Goal: Information Seeking & Learning: Learn about a topic

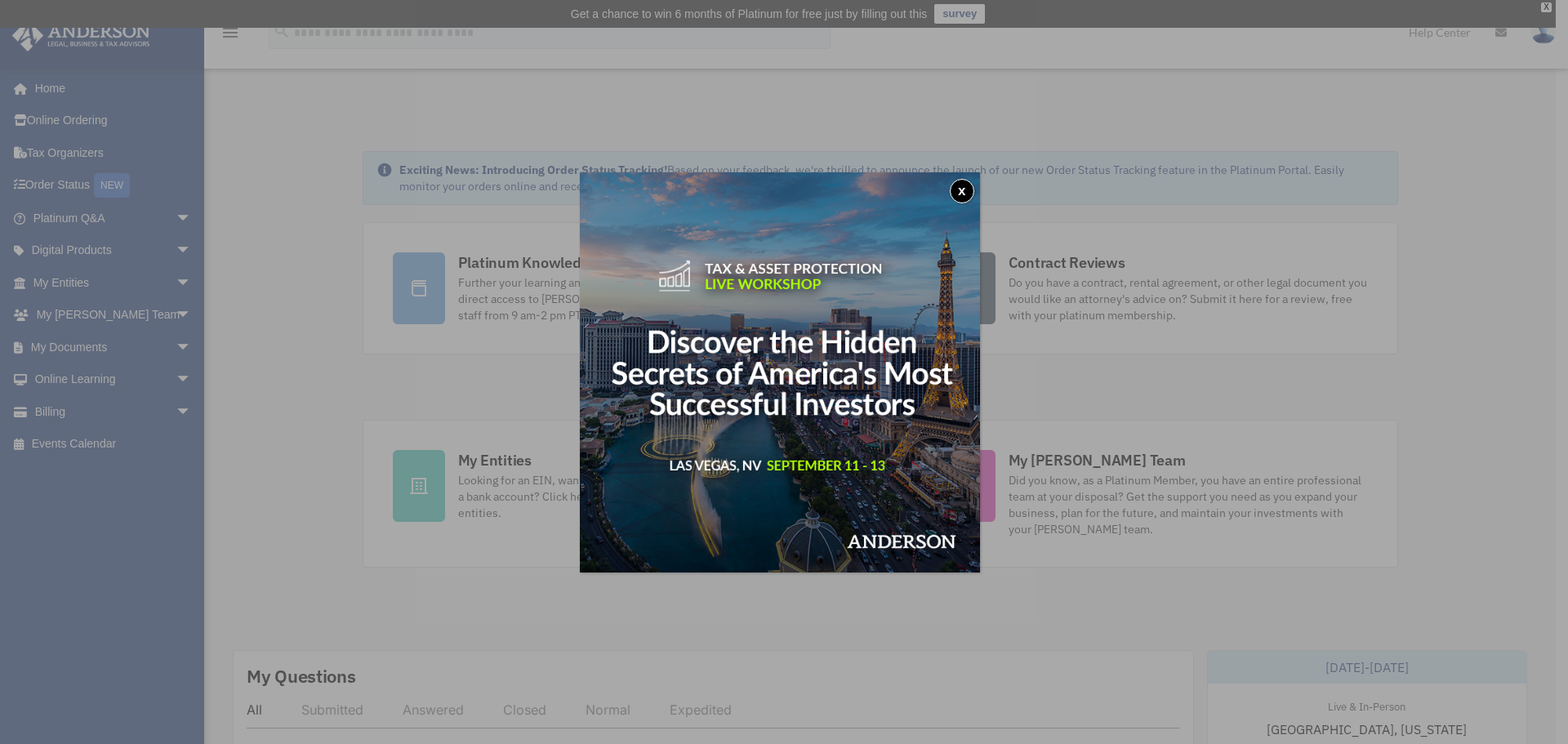
click at [956, 192] on button "x" at bounding box center [963, 191] width 25 height 25
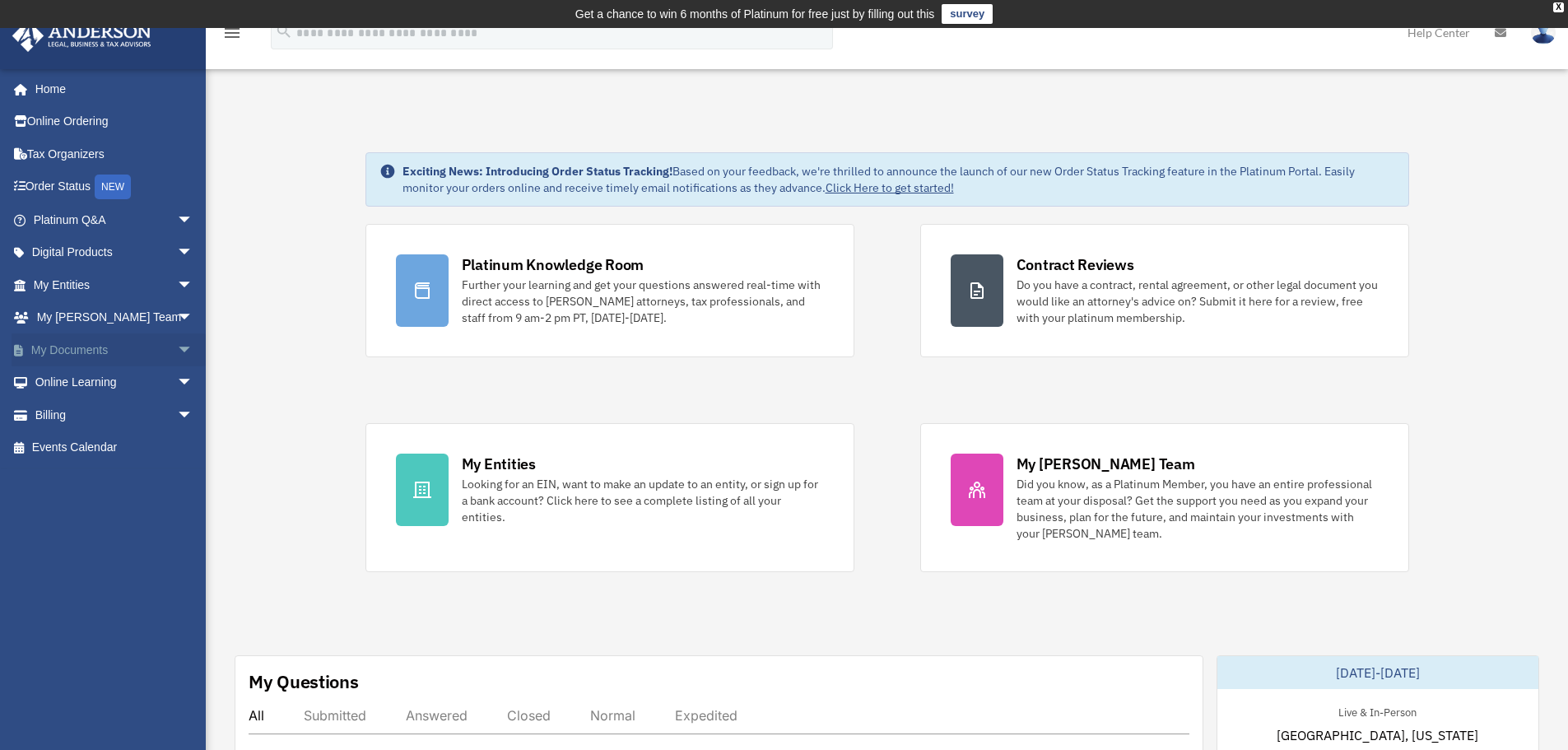
click at [133, 354] on link "My Documents arrow_drop_down" at bounding box center [114, 350] width 207 height 33
click at [177, 289] on span "arrow_drop_down" at bounding box center [194, 285] width 33 height 34
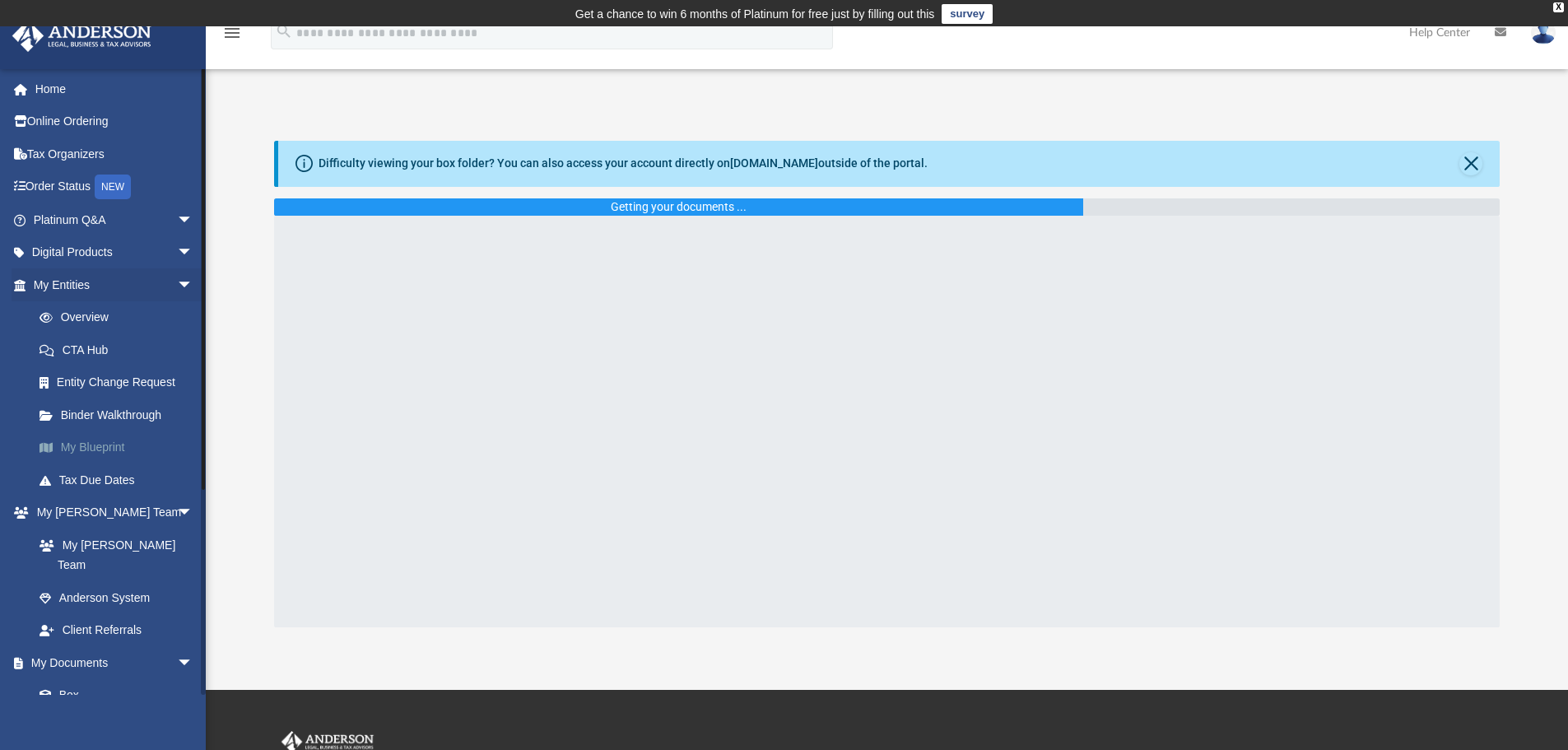
click at [110, 441] on link "My Blueprint" at bounding box center [120, 448] width 195 height 33
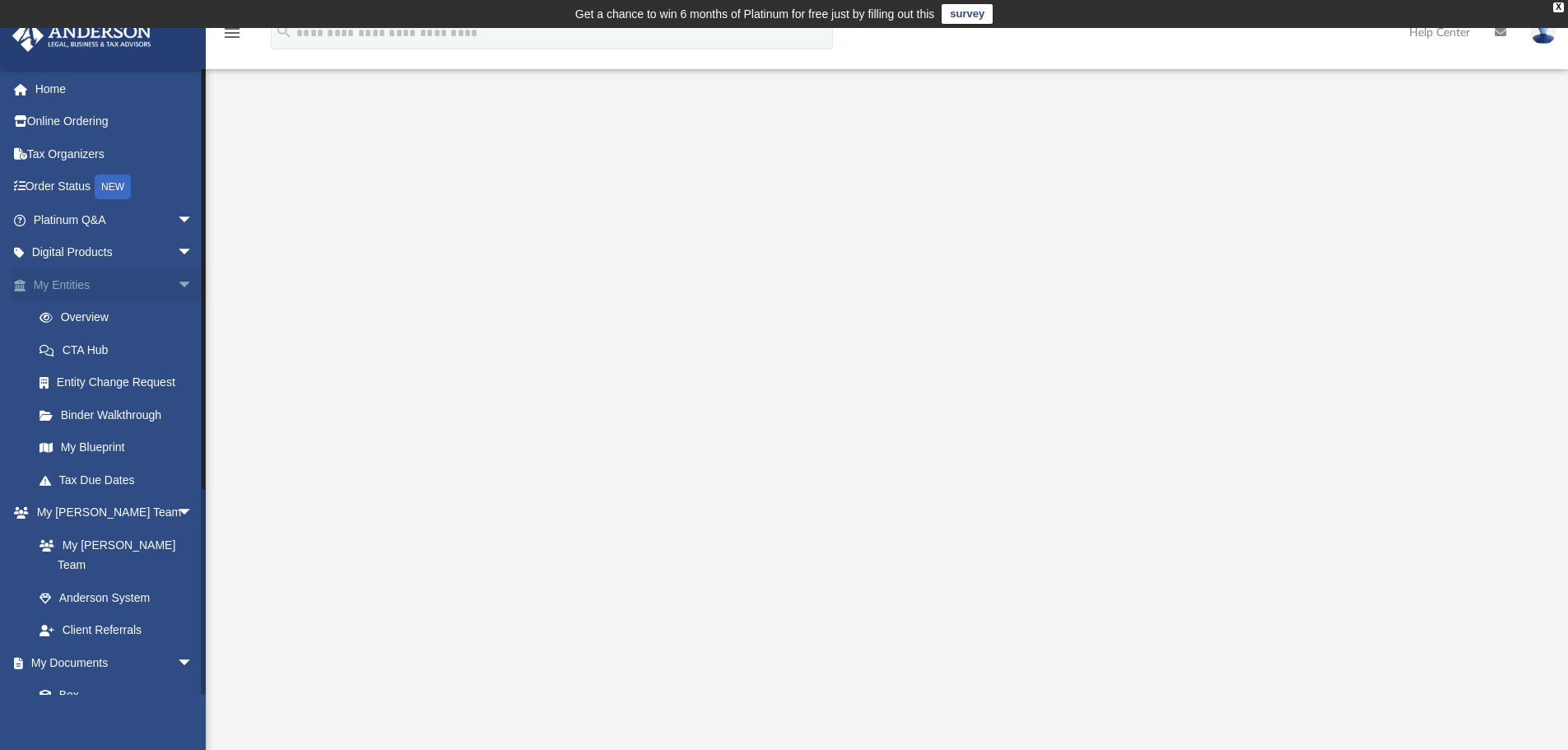
click at [83, 287] on link "My Entities arrow_drop_down" at bounding box center [114, 285] width 207 height 33
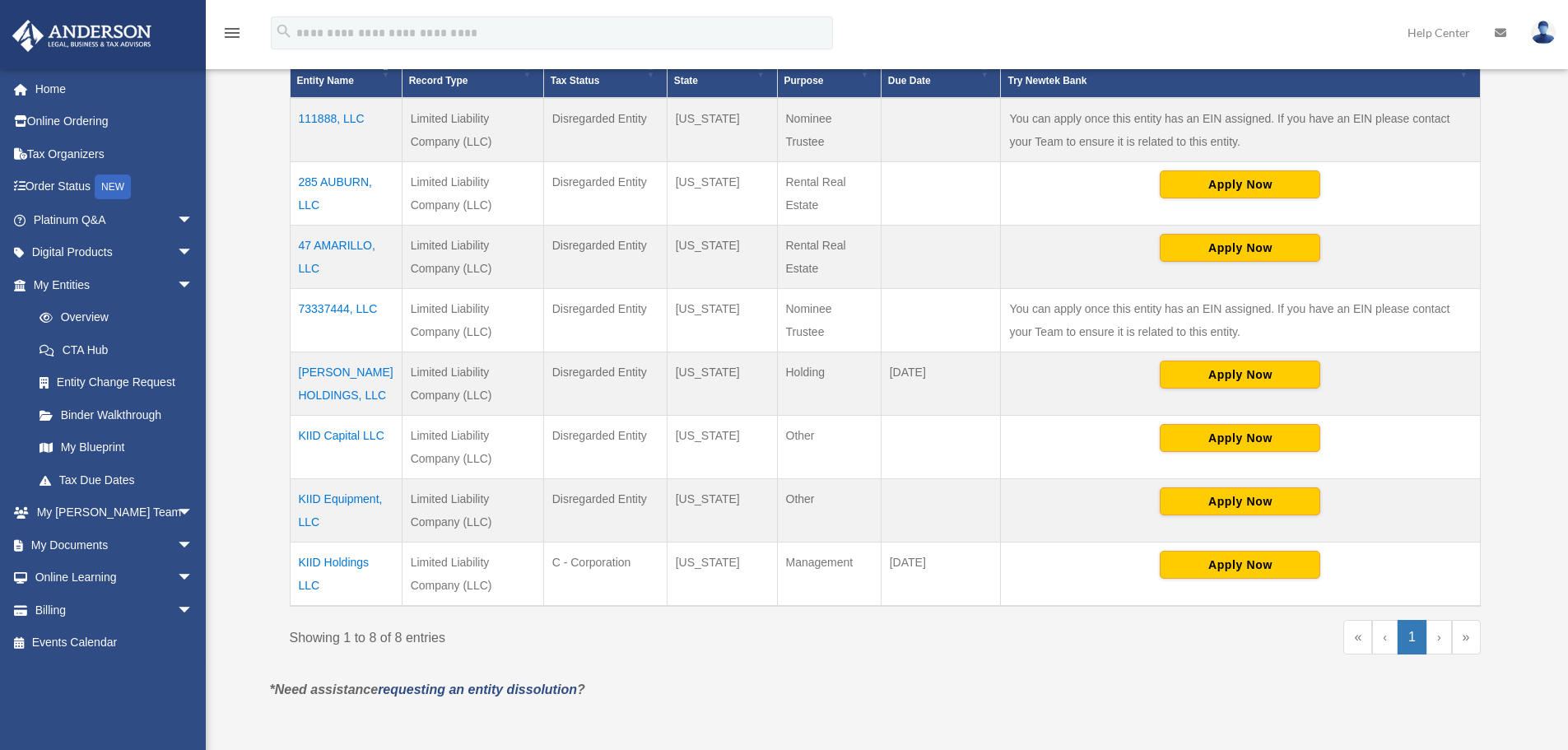
scroll to position [412, 0]
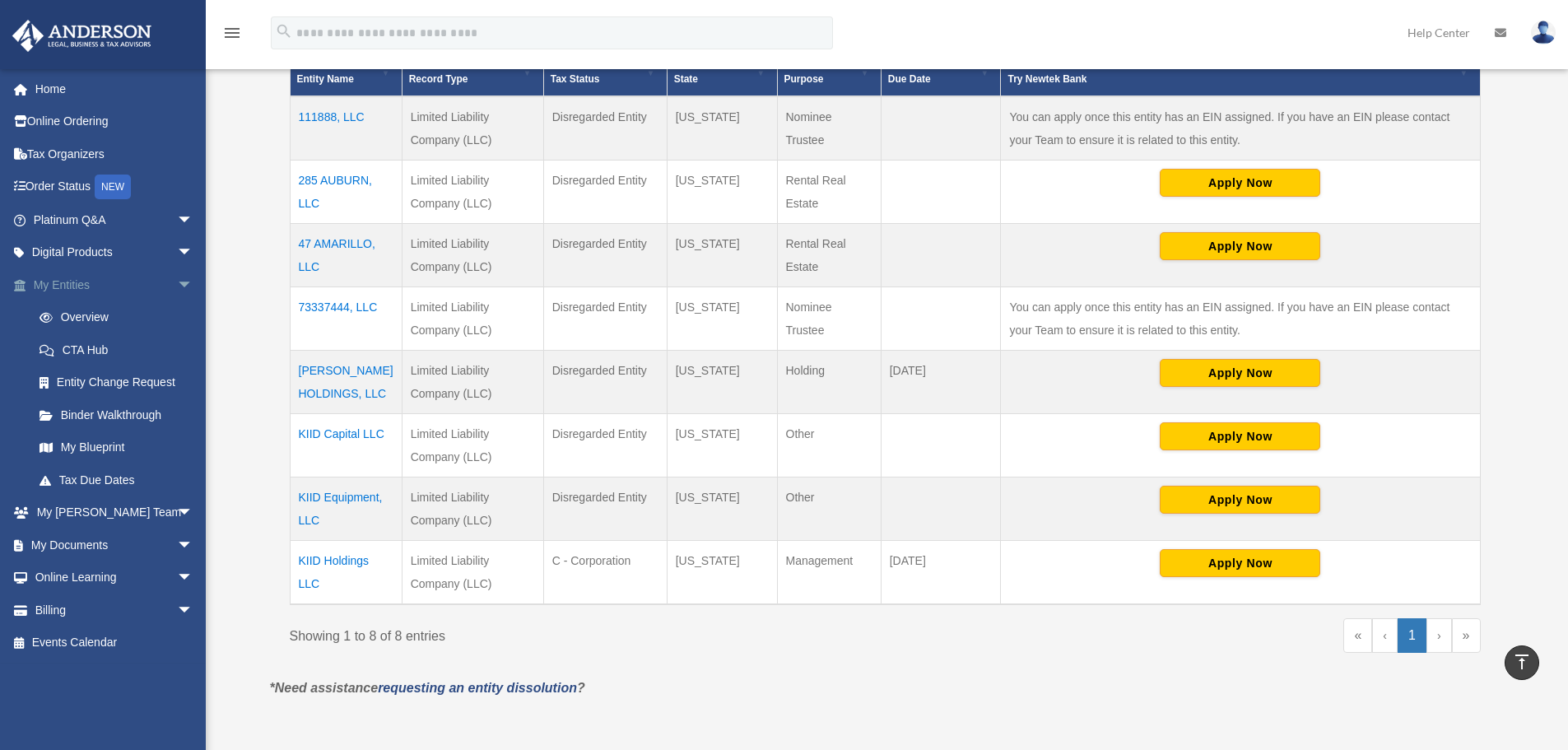
click at [89, 281] on link "My Entities arrow_drop_down" at bounding box center [114, 285] width 207 height 33
click at [102, 443] on link "My Blueprint" at bounding box center [120, 448] width 195 height 33
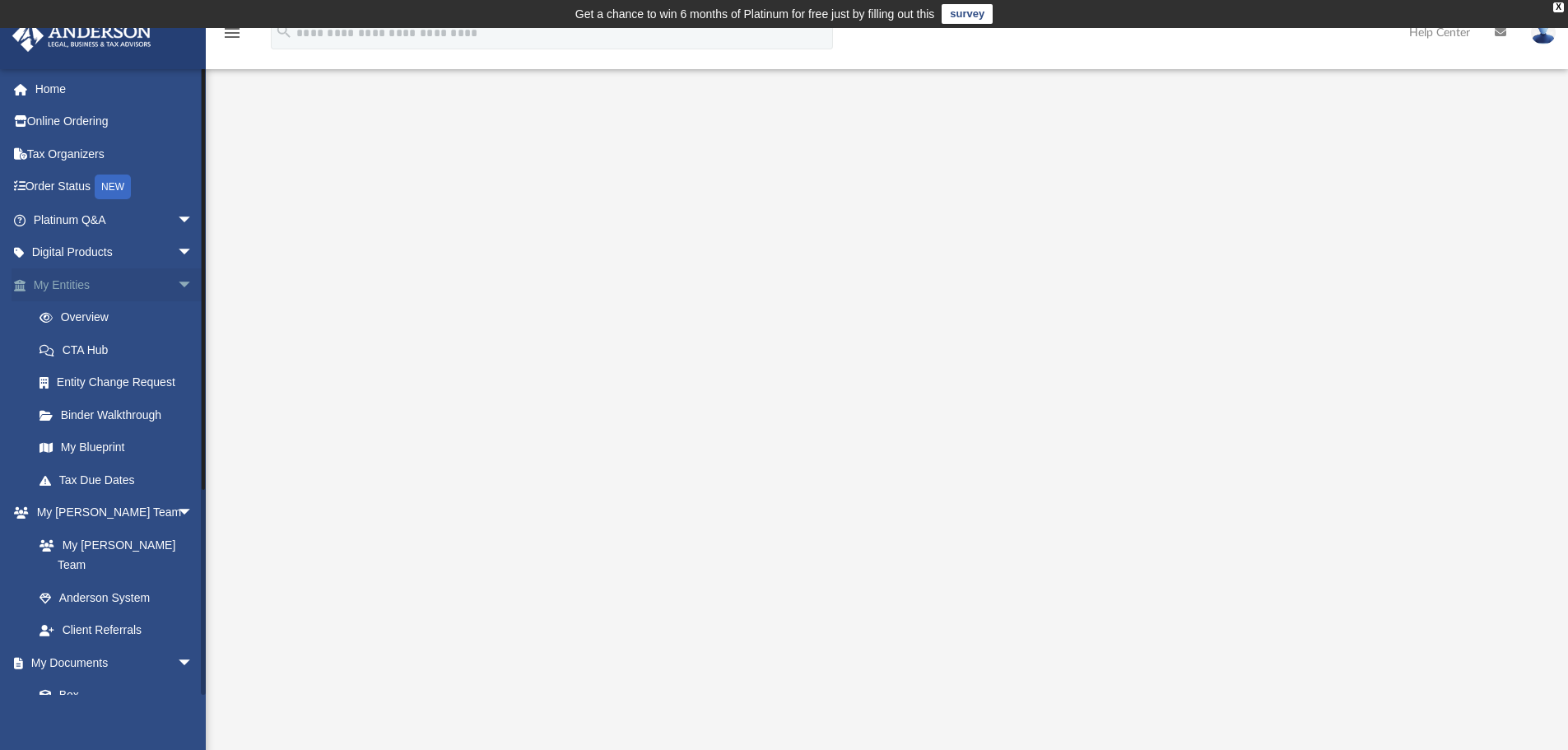
click at [99, 282] on link "My Entities arrow_drop_down" at bounding box center [114, 285] width 207 height 33
click at [110, 507] on link "My Anderson Team arrow_drop_down" at bounding box center [114, 513] width 207 height 33
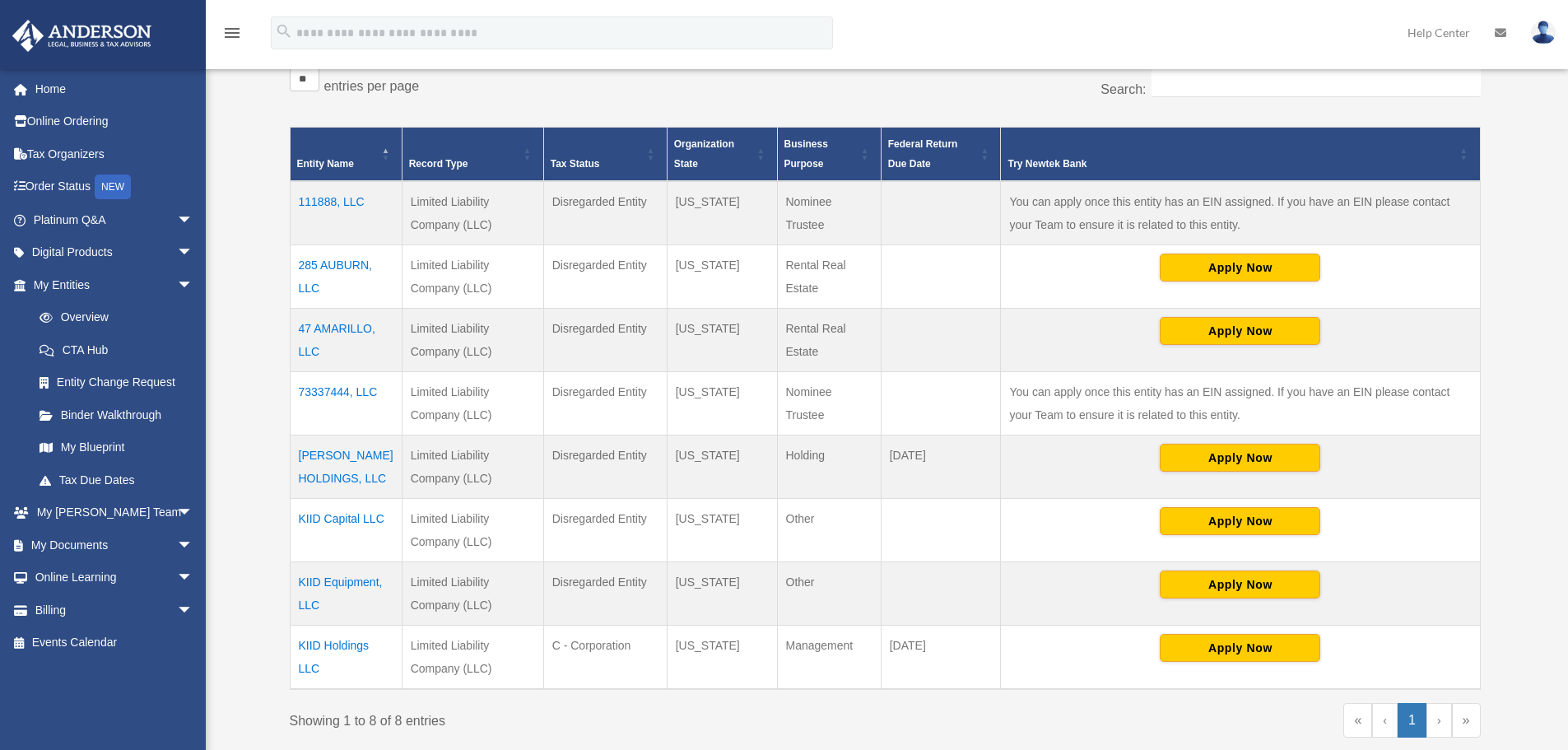
scroll to position [329, 0]
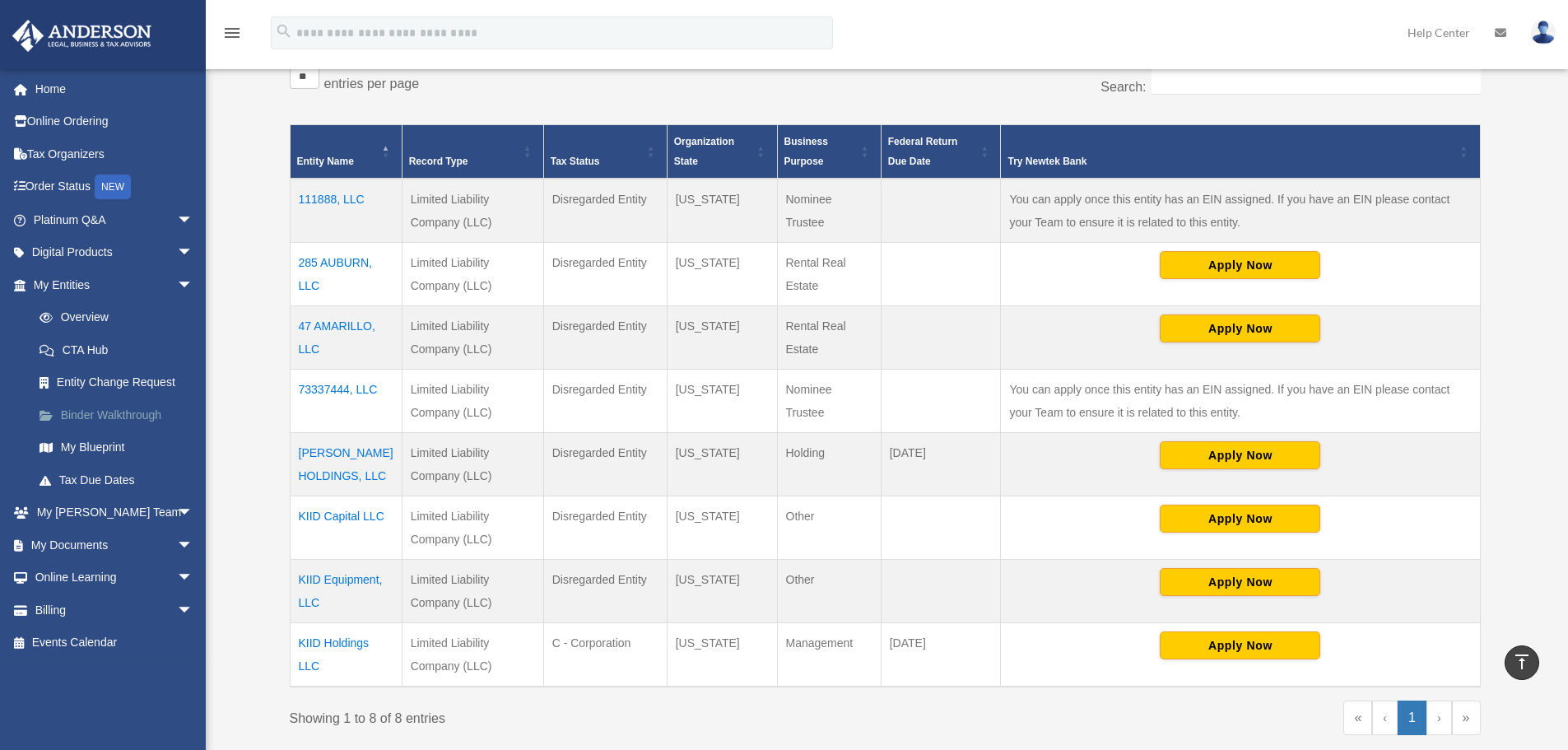
click at [118, 411] on link "Binder Walkthrough" at bounding box center [120, 415] width 195 height 33
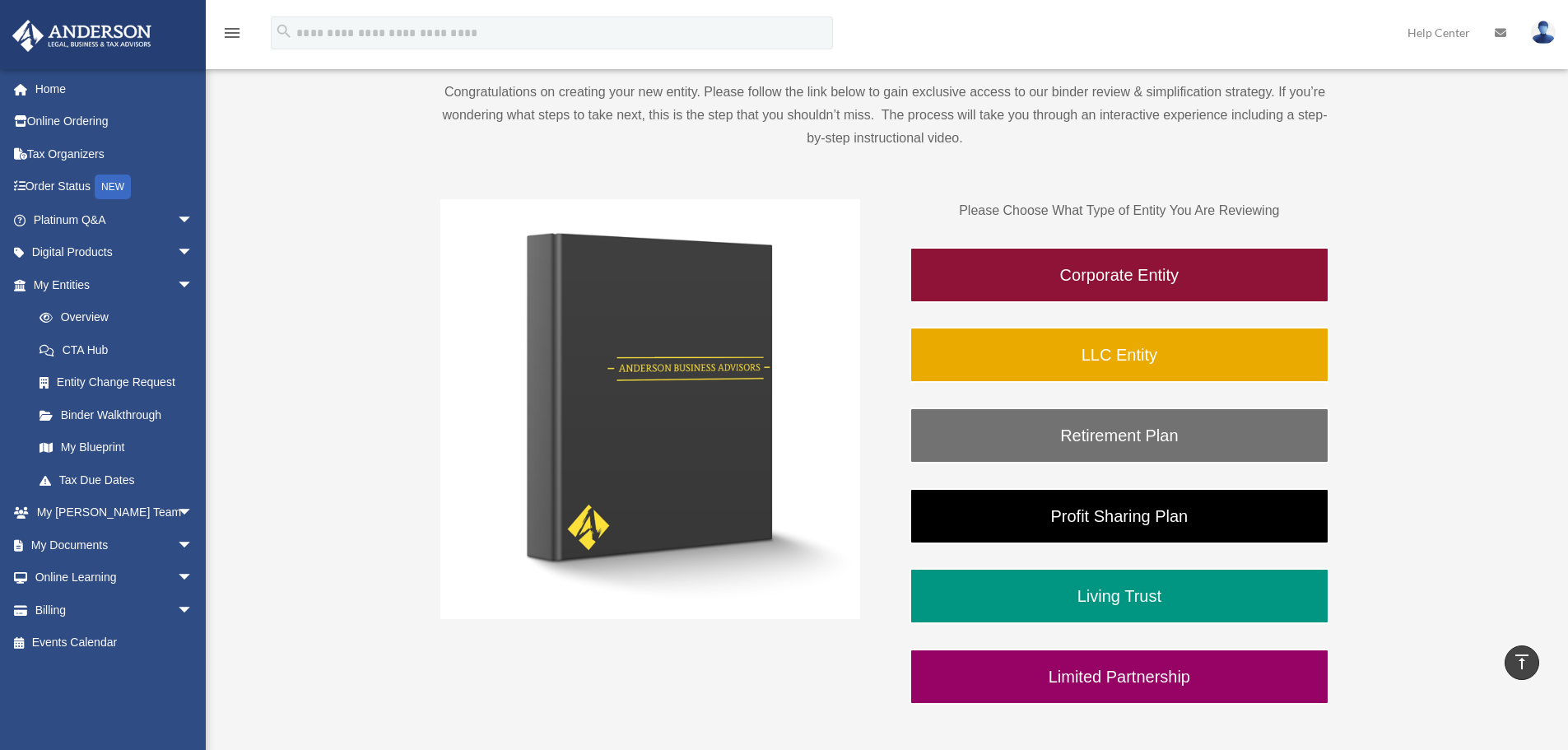
scroll to position [193, 0]
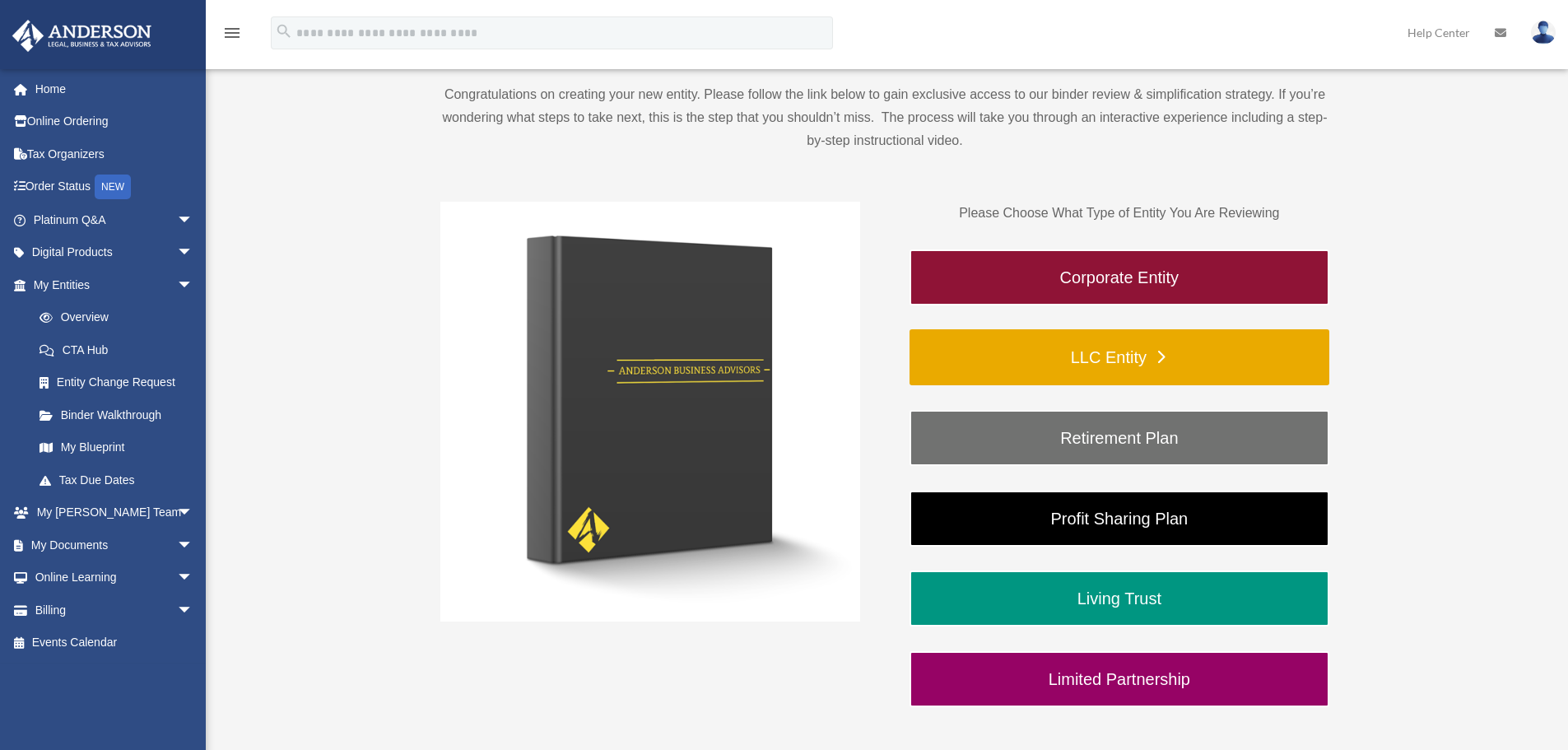
click at [992, 344] on link "LLC Entity" at bounding box center [1120, 357] width 420 height 56
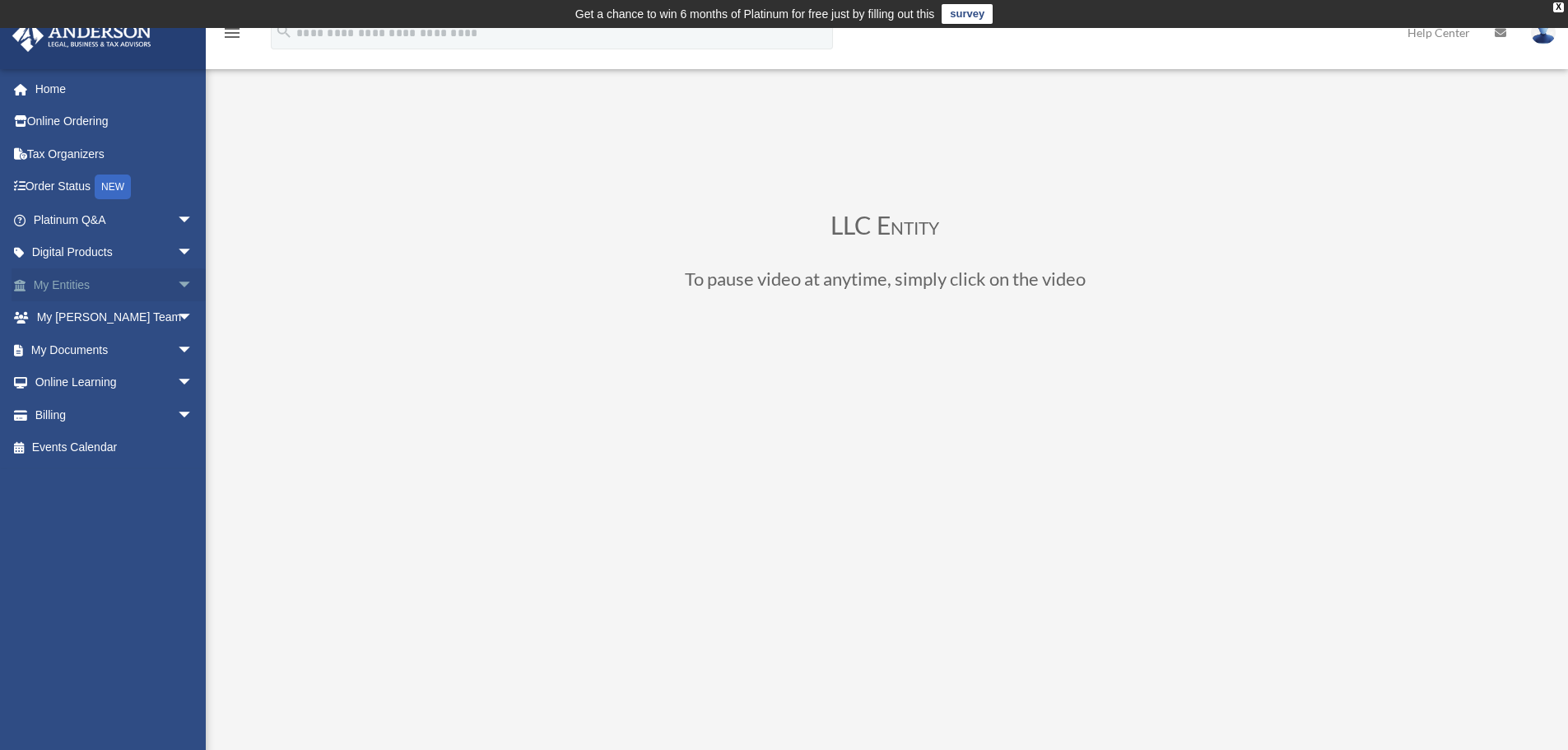
click at [71, 282] on link "My Entities arrow_drop_down" at bounding box center [114, 285] width 207 height 33
click at [97, 360] on link "My Documents arrow_drop_down" at bounding box center [114, 350] width 207 height 33
click at [177, 352] on span "arrow_drop_down" at bounding box center [194, 350] width 33 height 34
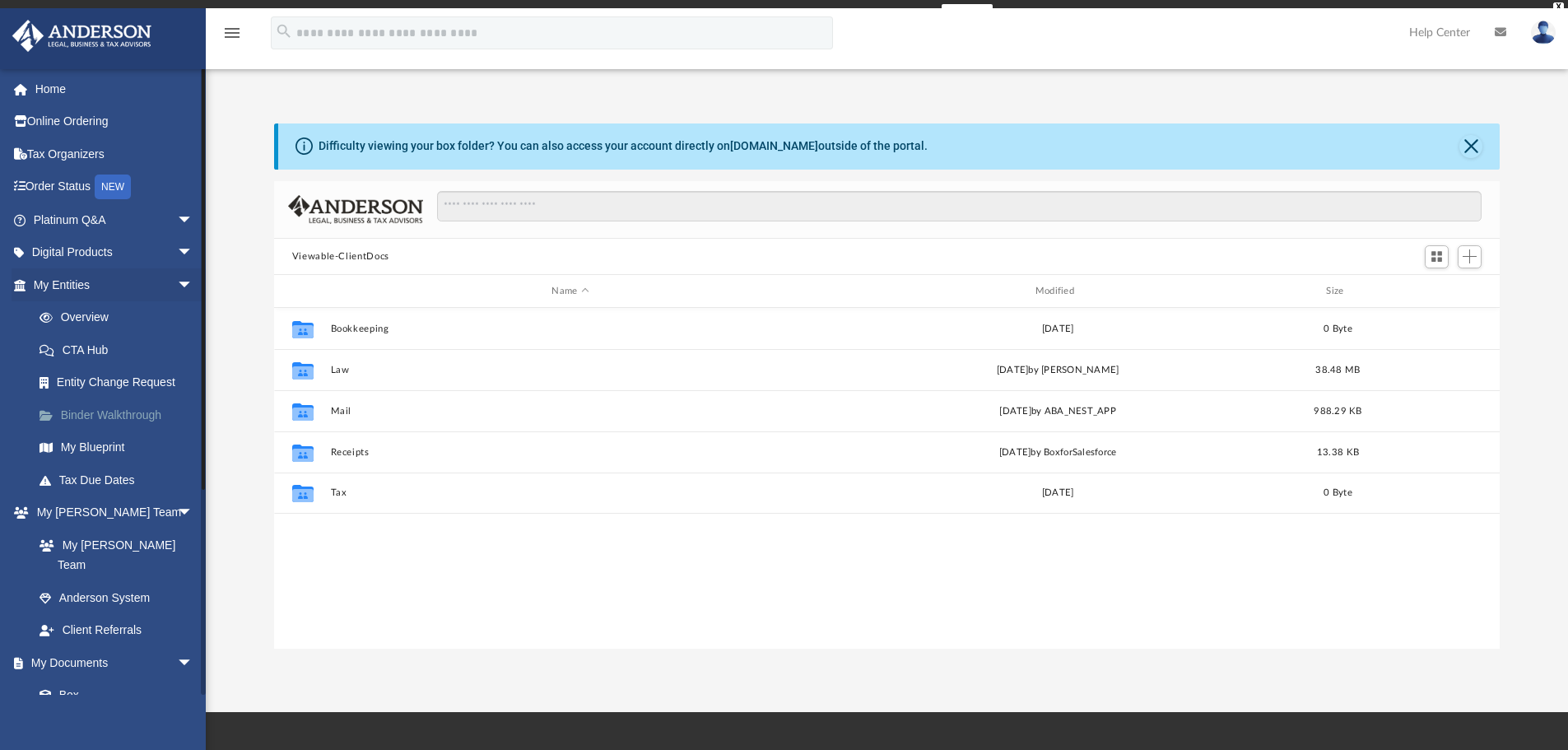
scroll to position [362, 1213]
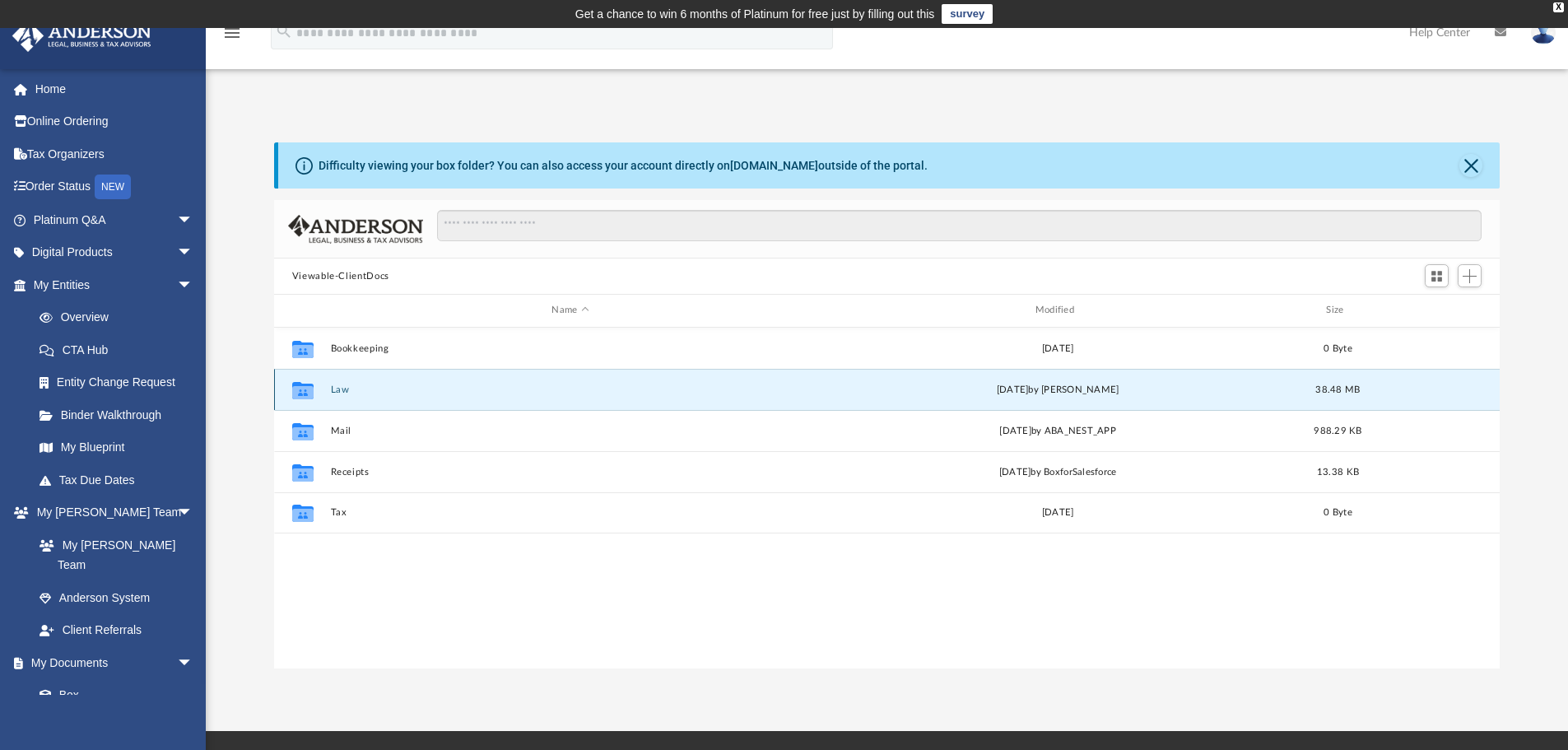
click at [346, 389] on button "Law" at bounding box center [570, 389] width 480 height 11
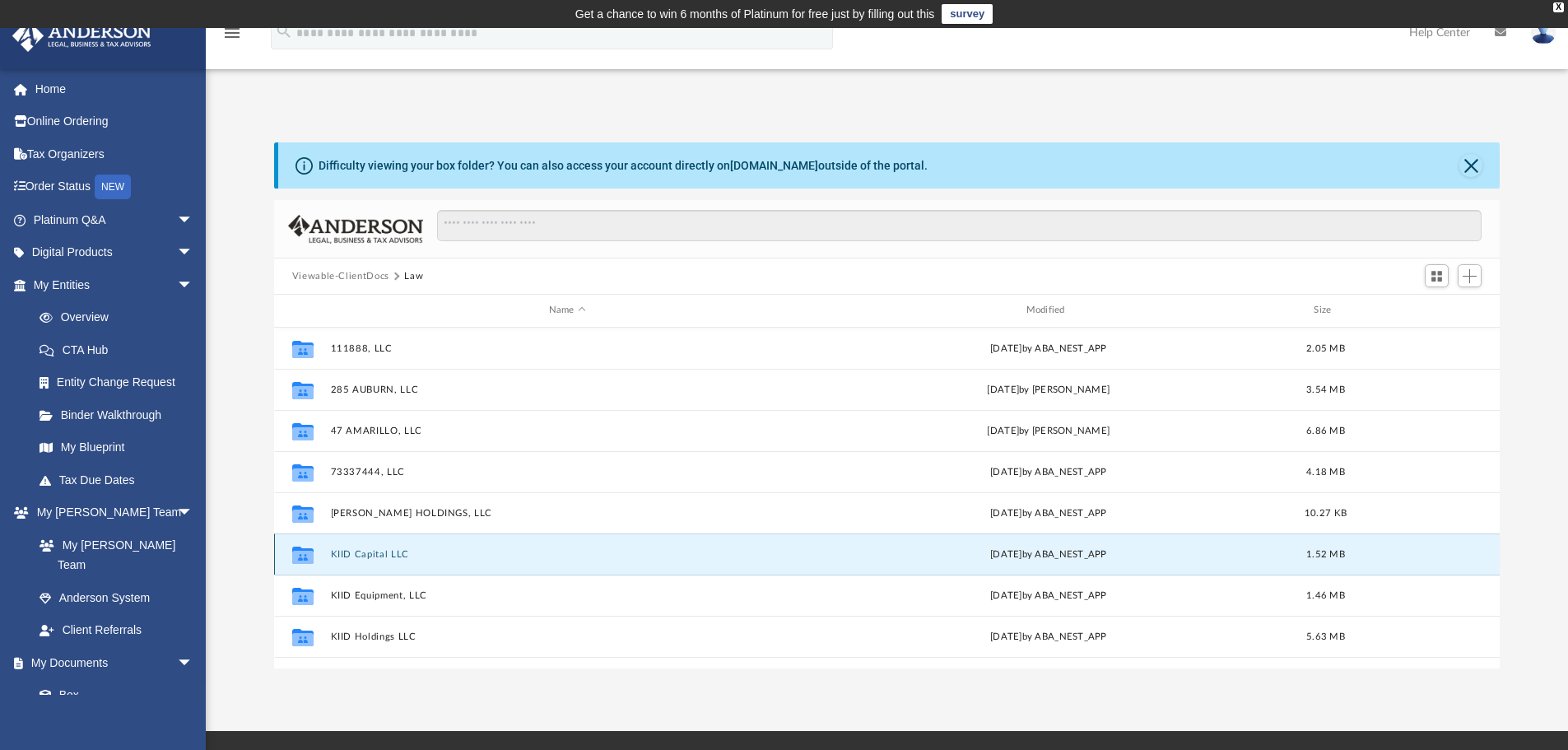
click at [384, 556] on button "KIID Capital LLC" at bounding box center [567, 554] width 474 height 11
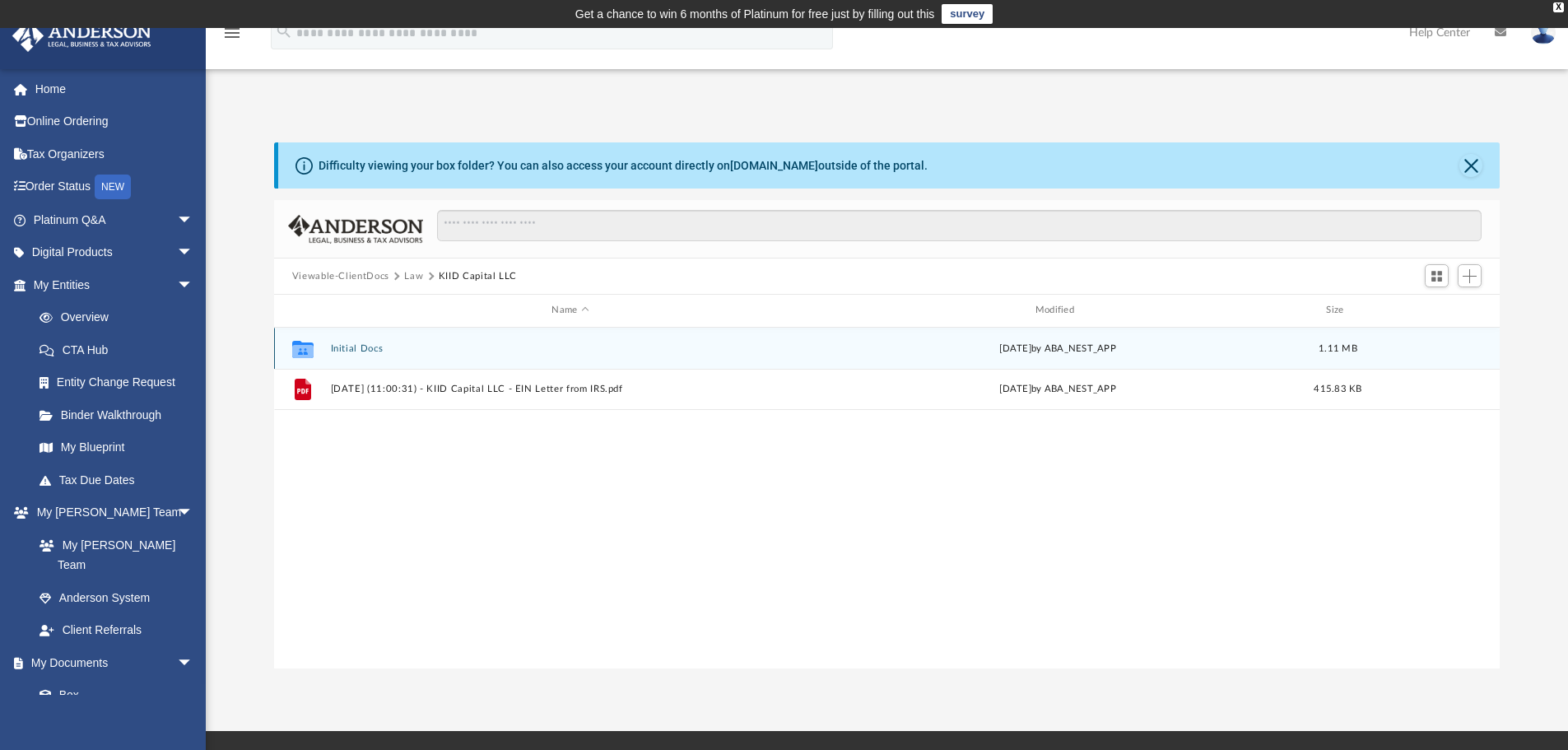
click at [347, 354] on button "Initial Docs" at bounding box center [570, 348] width 480 height 11
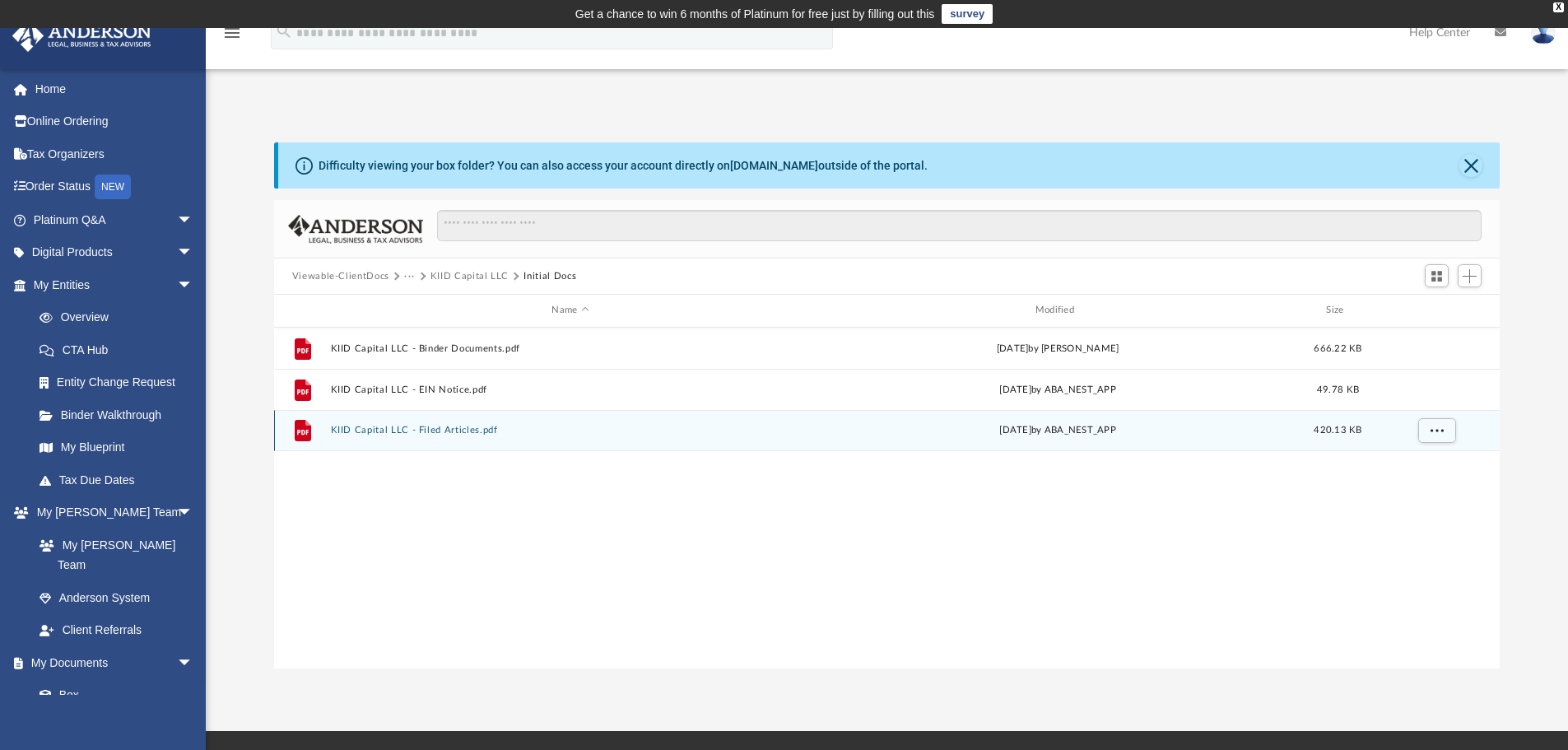
click at [445, 434] on button "KIID Capital LLC - Filed Articles.pdf" at bounding box center [570, 430] width 480 height 11
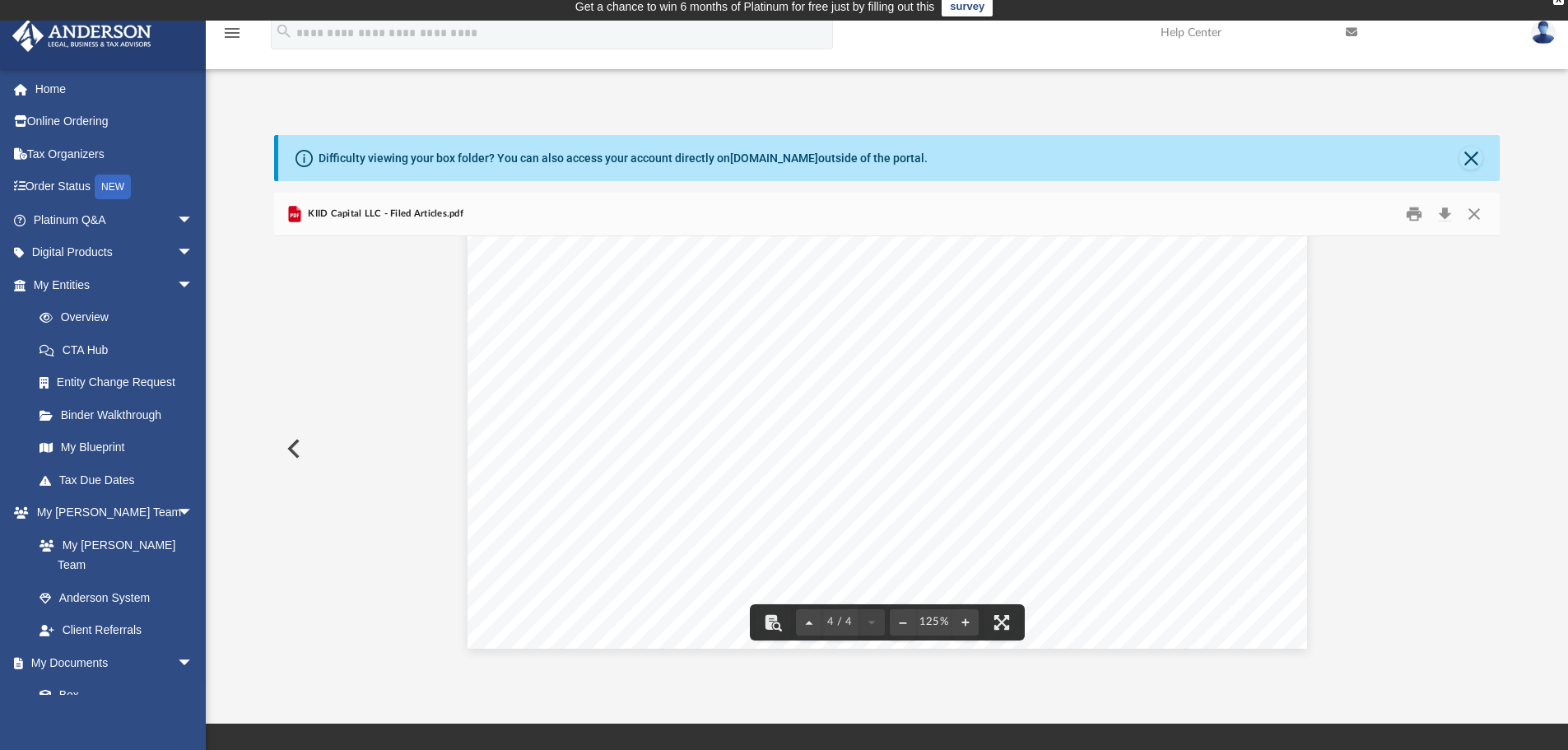
scroll to position [0, 0]
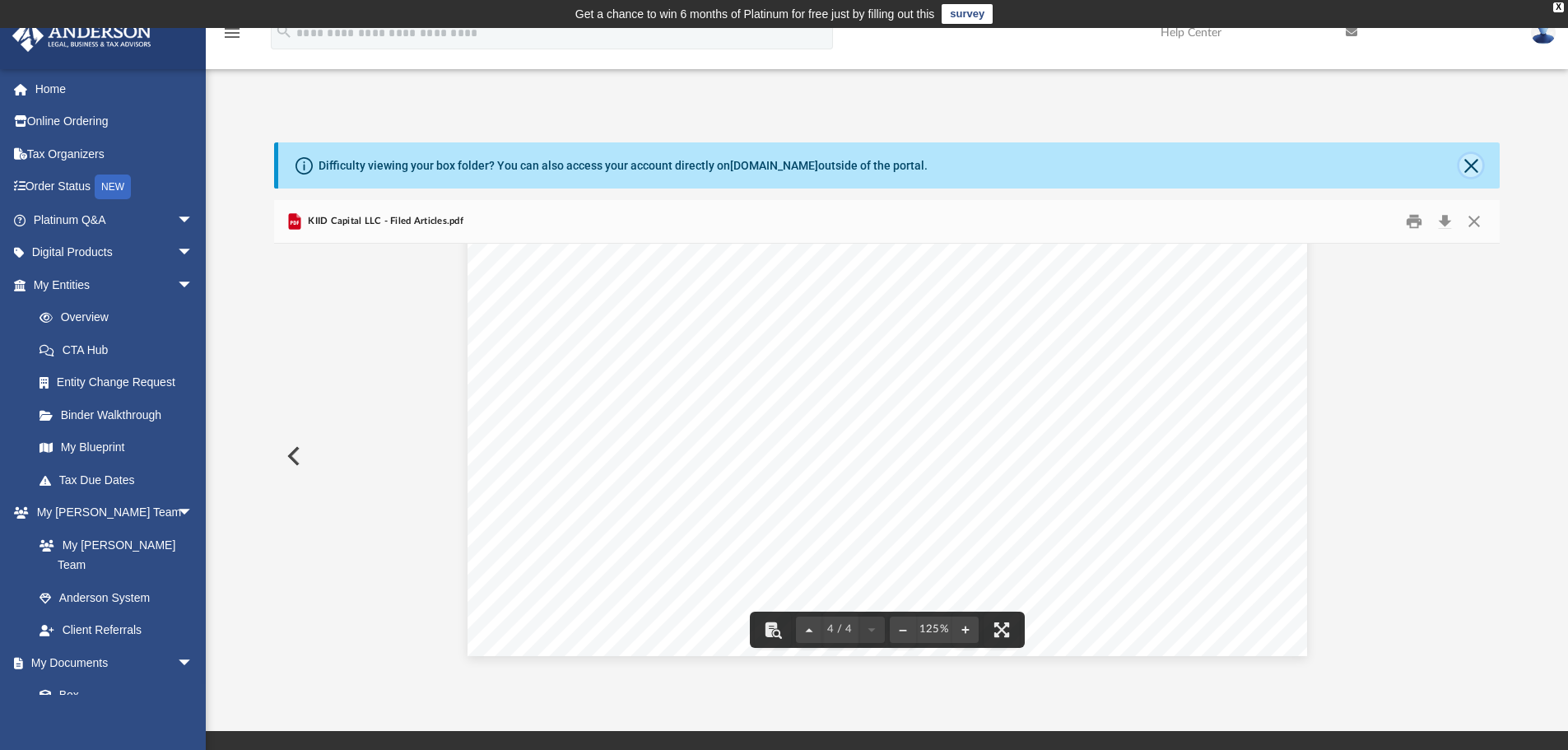
click at [1462, 169] on button "Close" at bounding box center [1471, 165] width 23 height 23
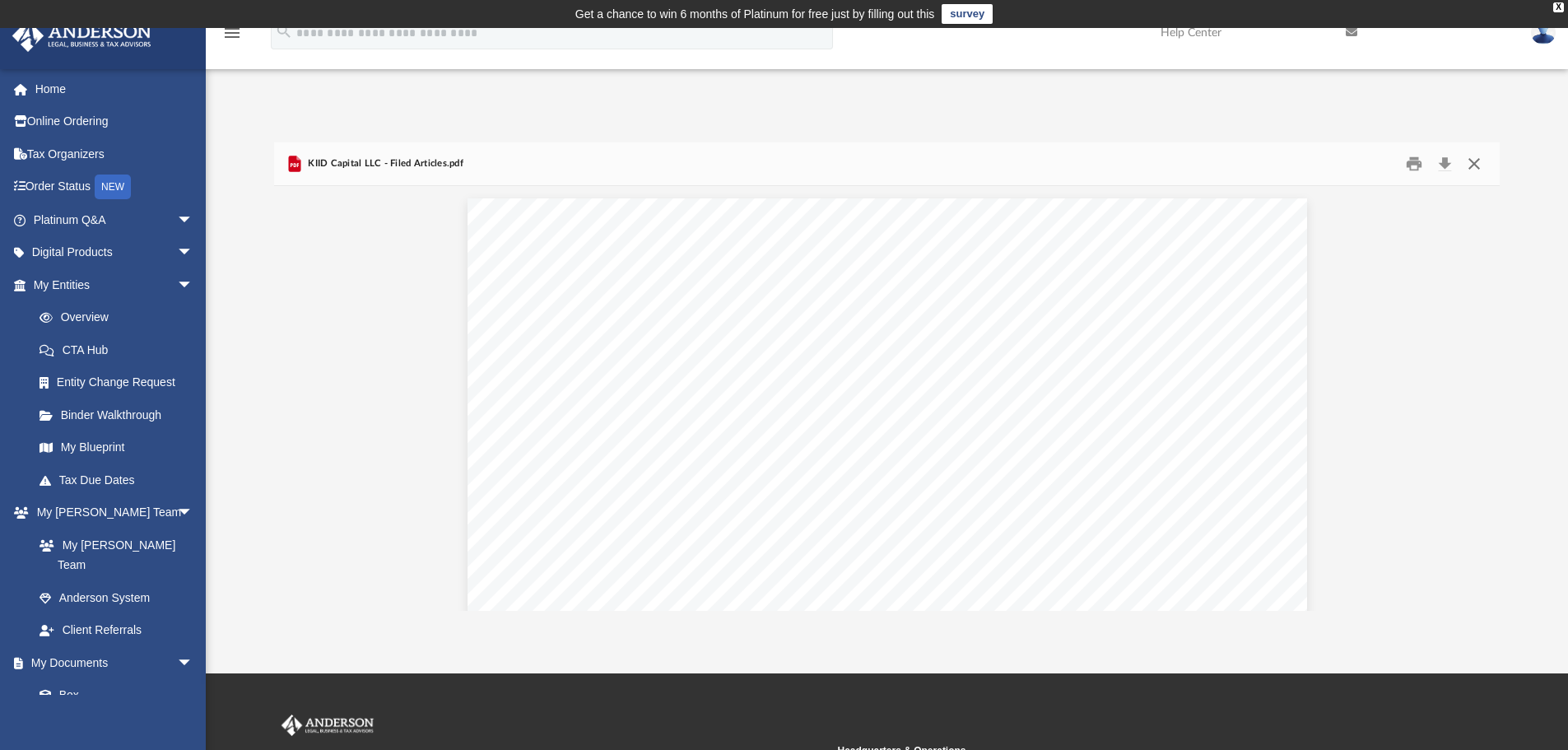
click at [1478, 164] on button "Close" at bounding box center [1474, 164] width 30 height 26
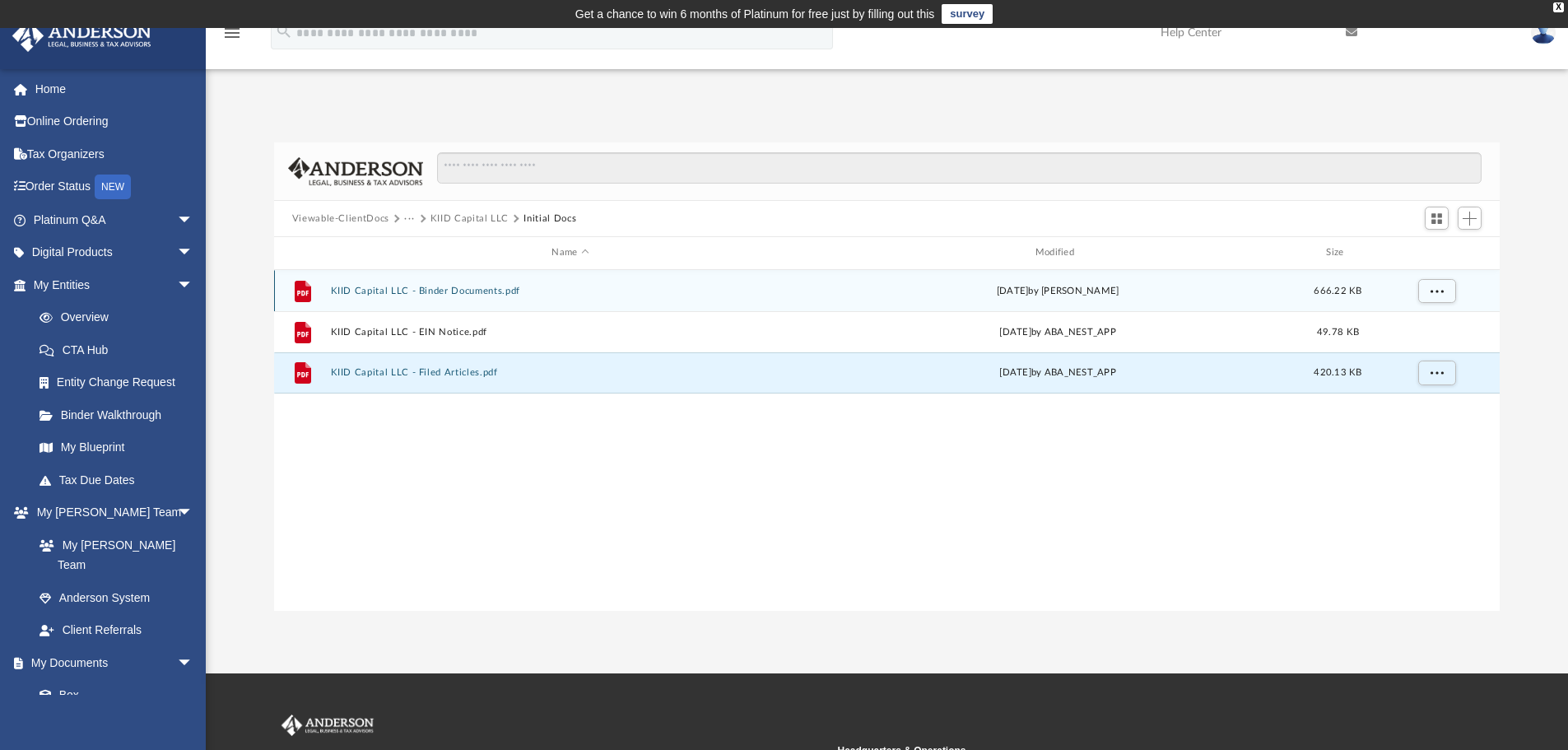
click at [376, 292] on button "KIID Capital LLC - Binder Documents.pdf" at bounding box center [570, 291] width 480 height 11
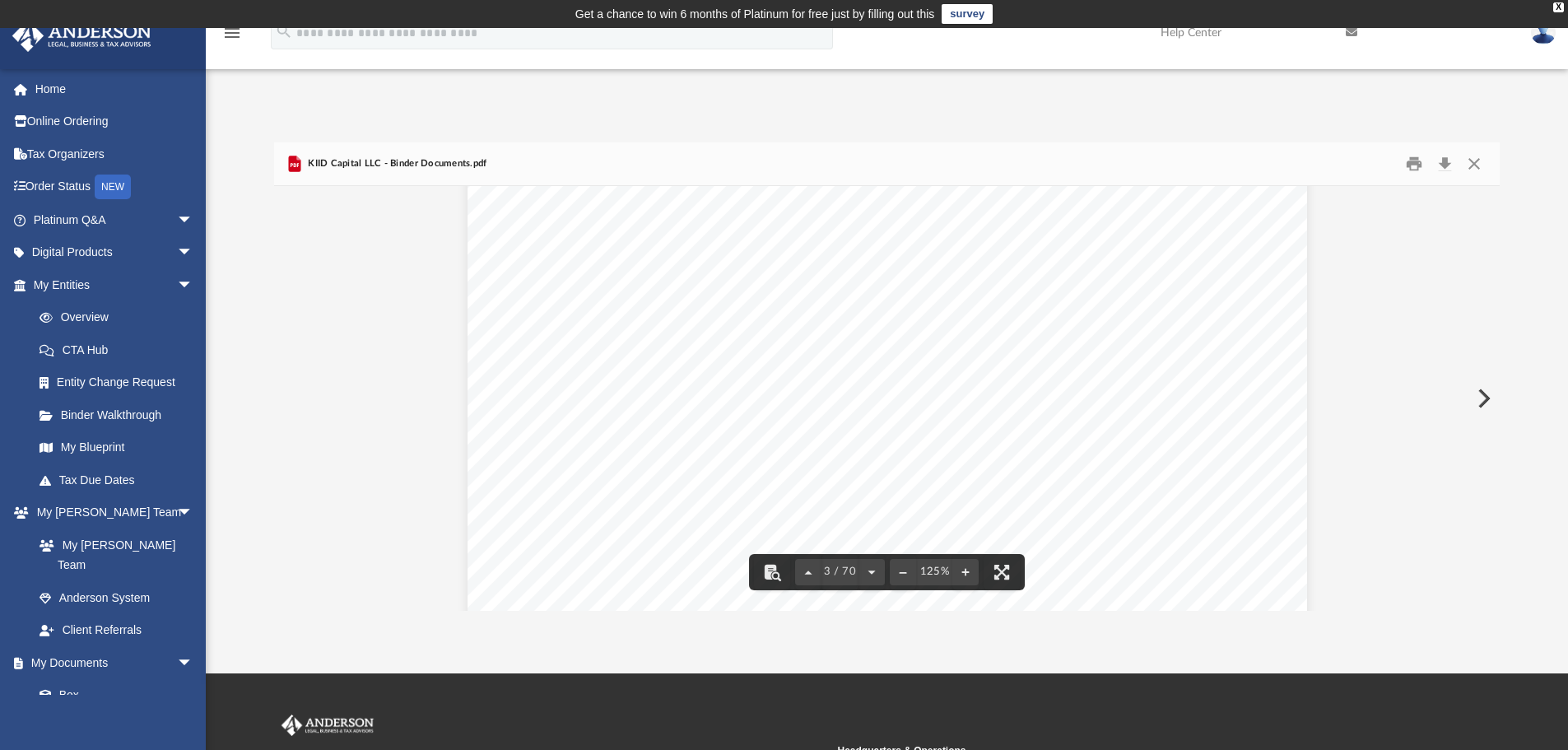
scroll to position [2716, 0]
click at [1471, 167] on button "Close" at bounding box center [1474, 164] width 30 height 26
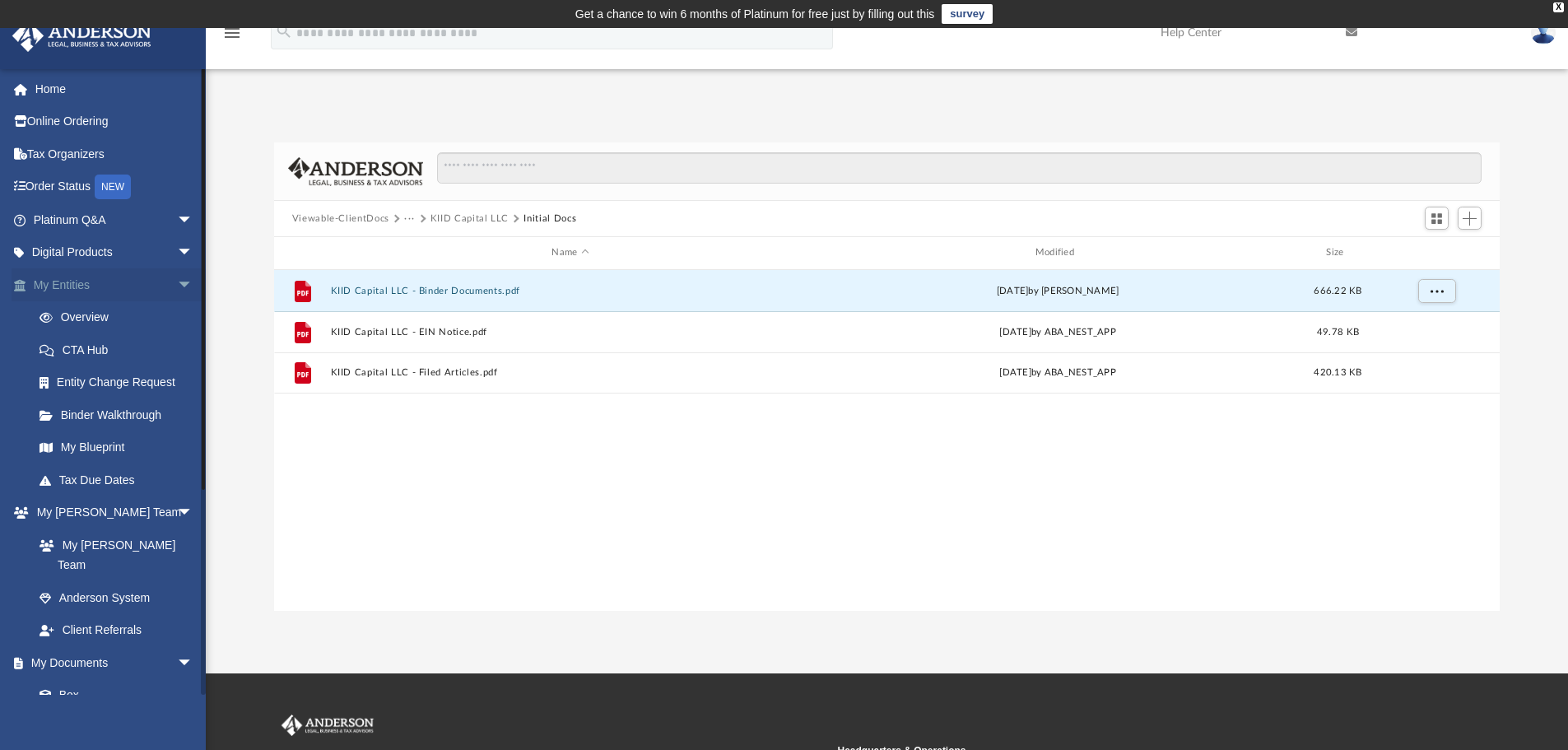
click at [63, 275] on link "My Entities arrow_drop_down" at bounding box center [114, 285] width 207 height 33
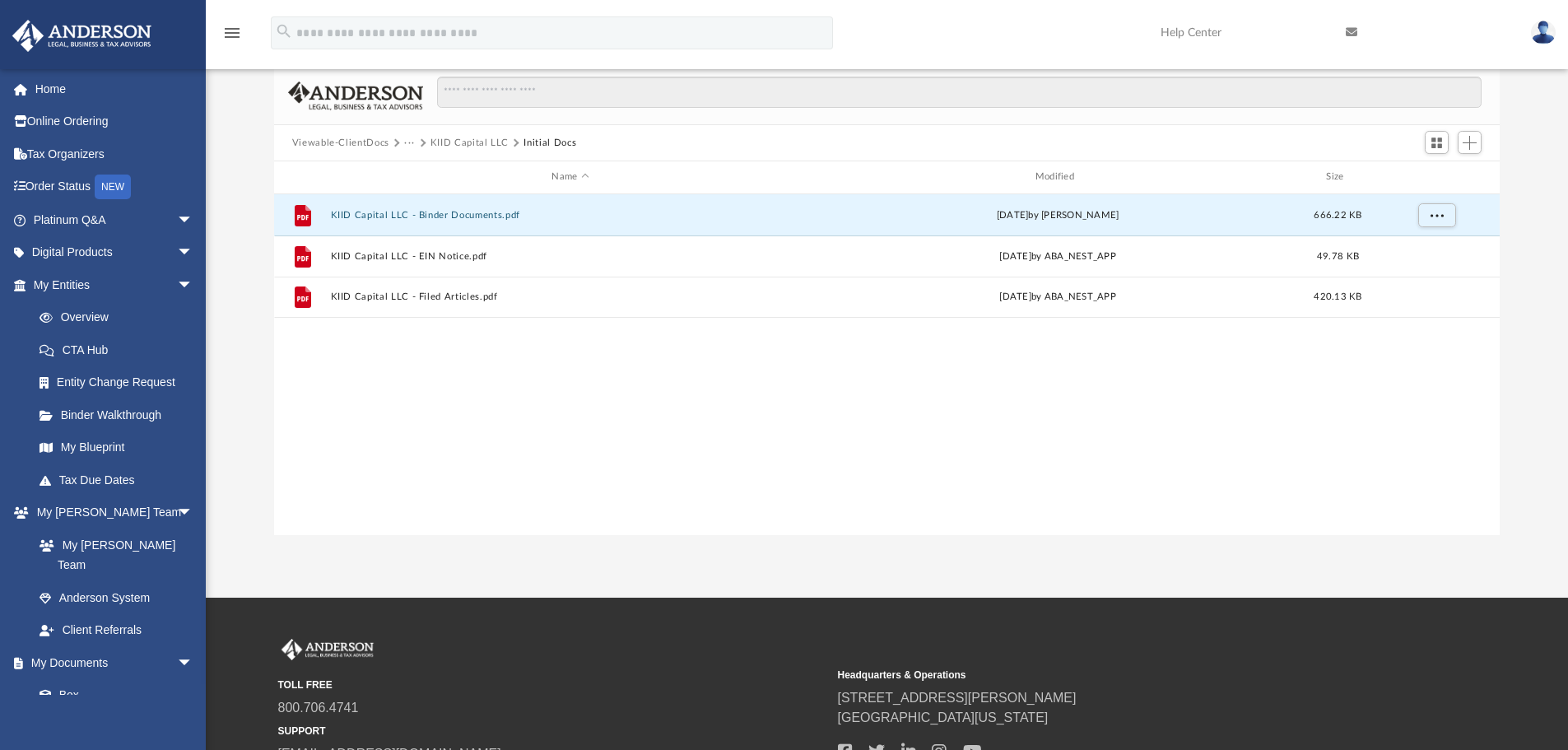
scroll to position [82, 0]
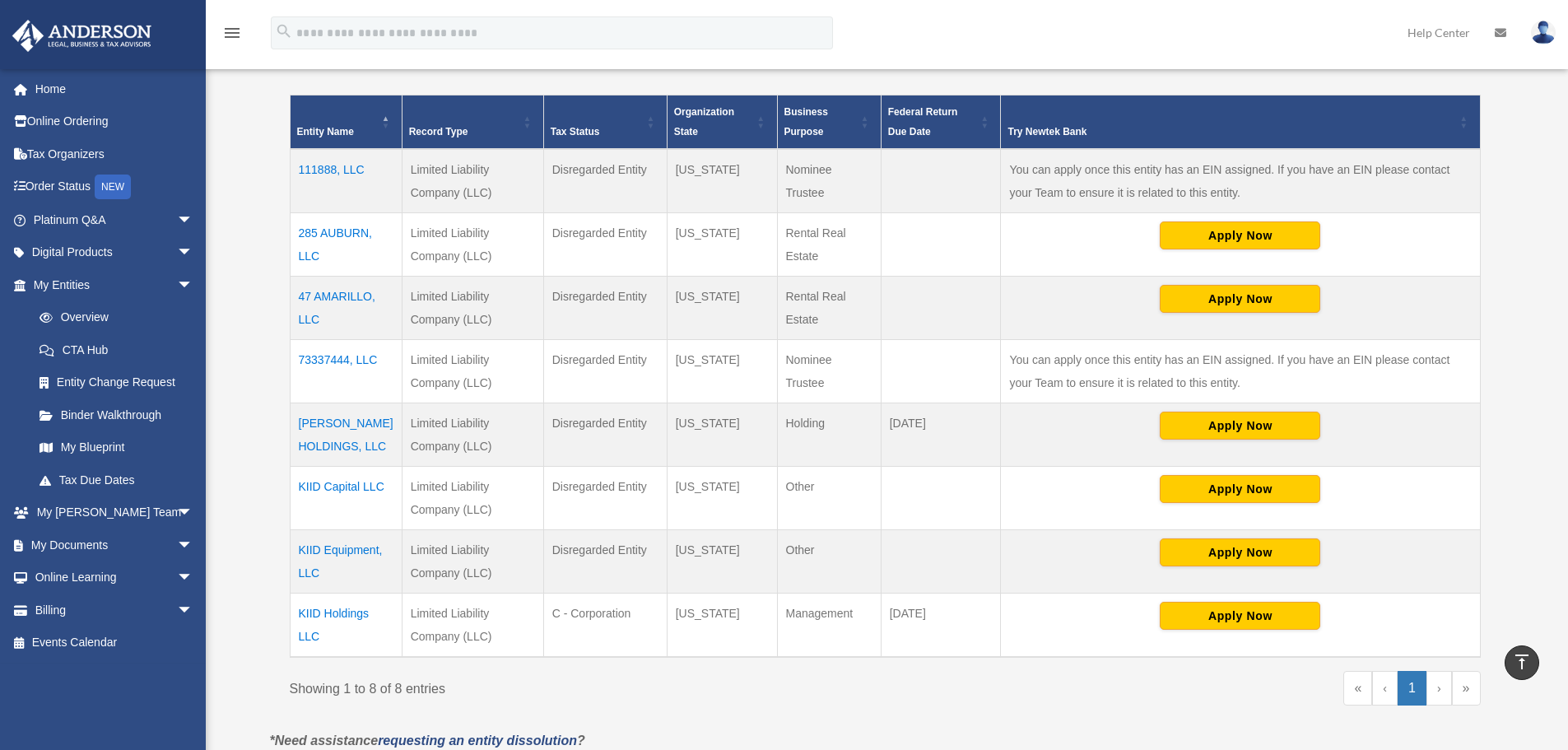
scroll to position [357, 0]
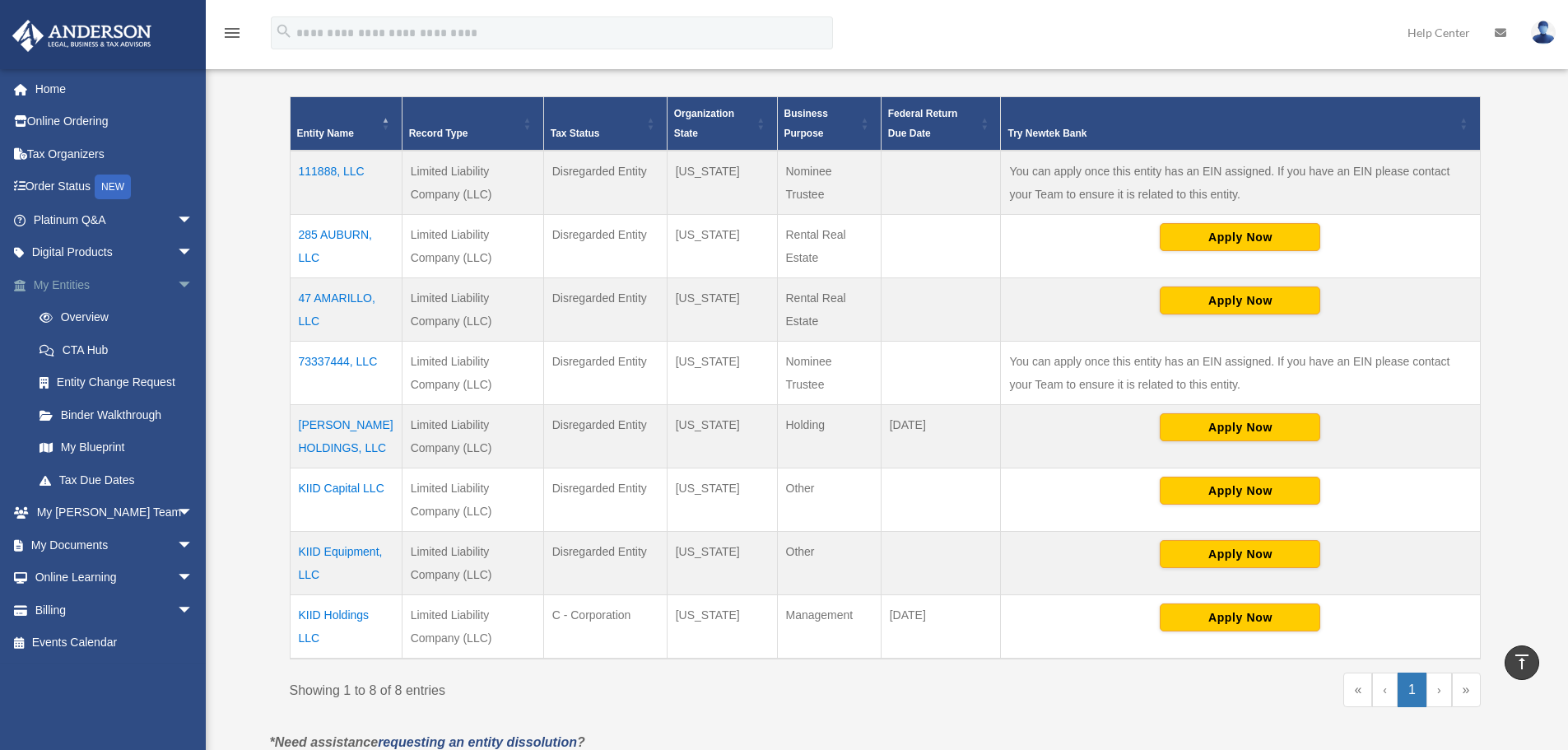
click at [80, 281] on link "My Entities arrow_drop_down" at bounding box center [114, 285] width 207 height 33
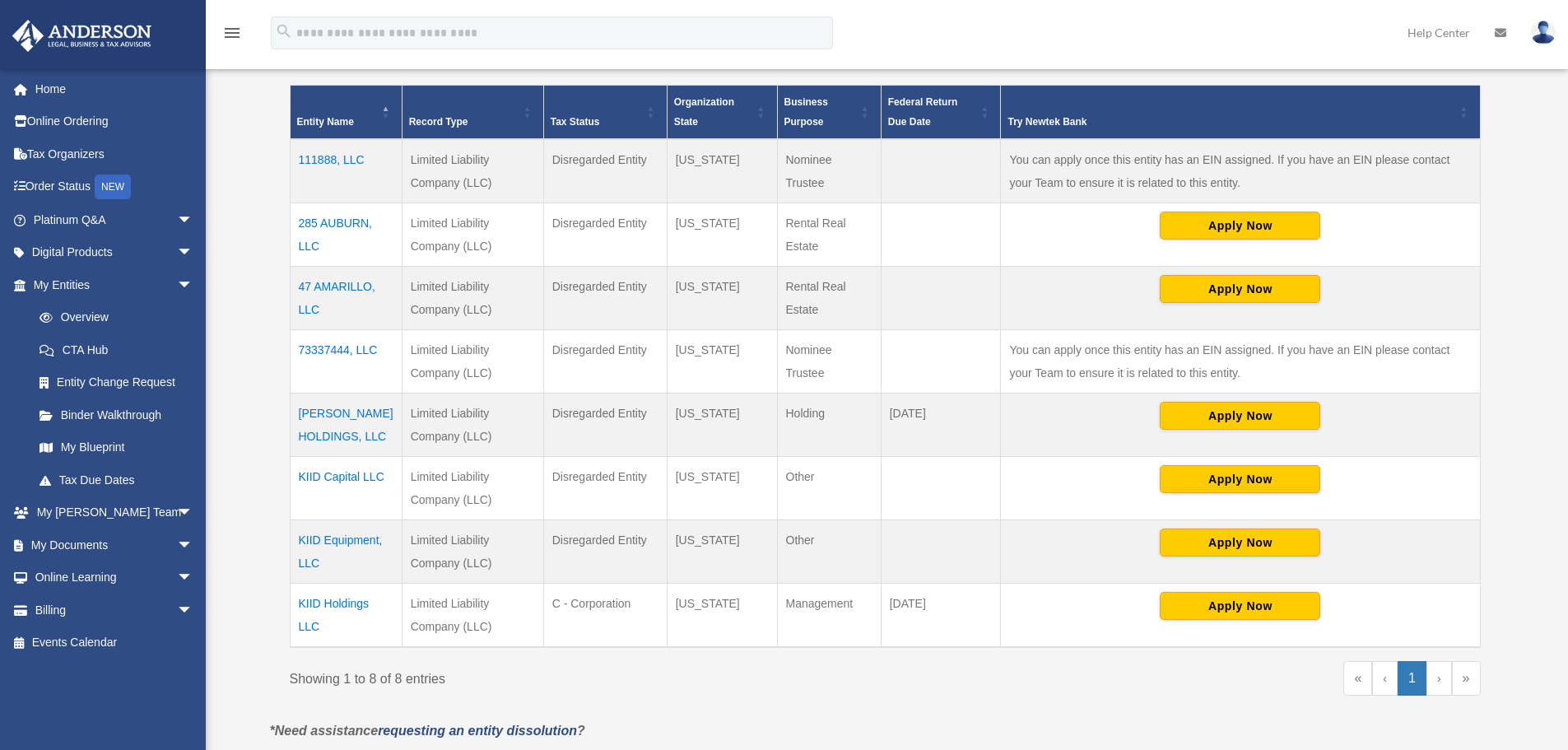
scroll to position [356, 0]
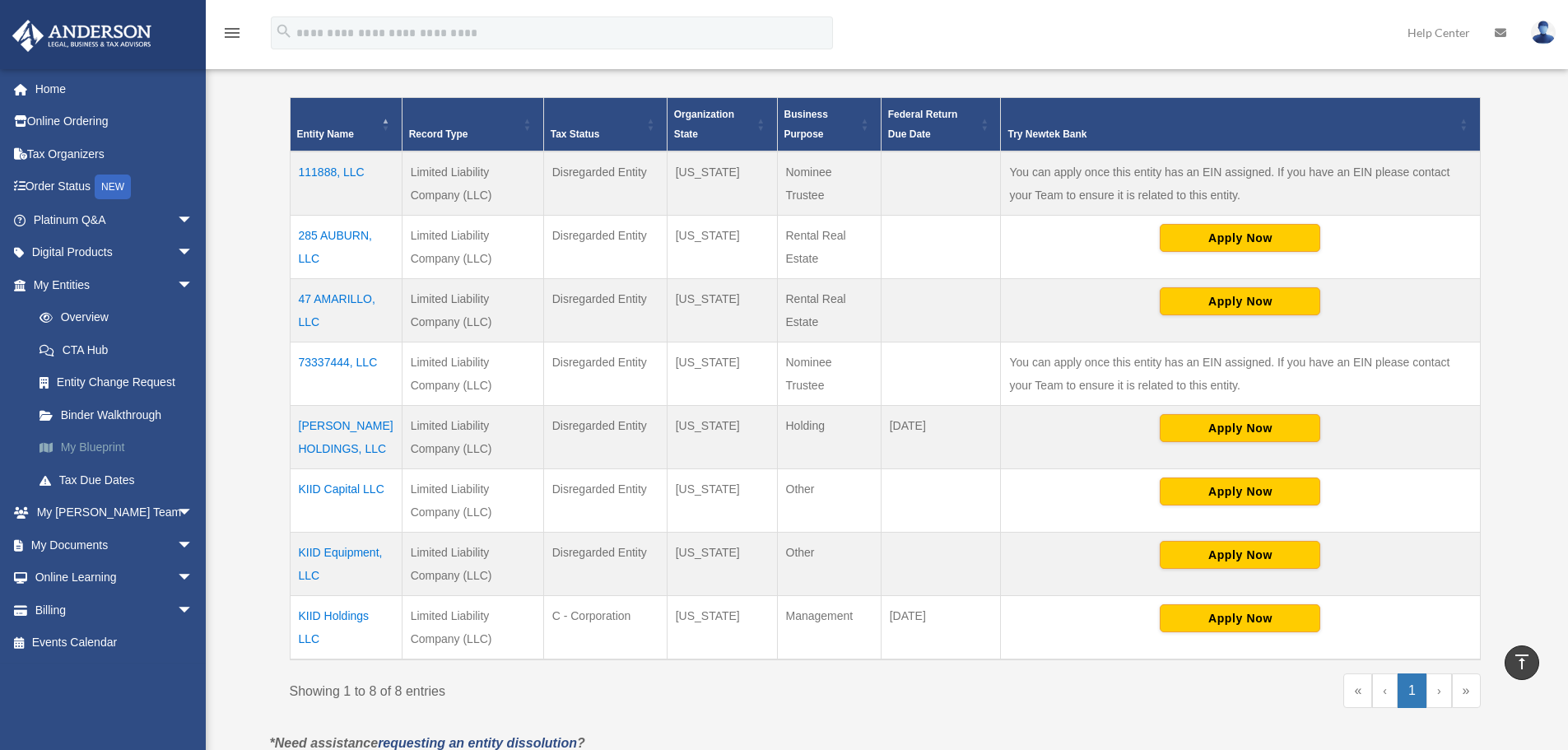
click at [92, 436] on link "My Blueprint" at bounding box center [120, 448] width 195 height 33
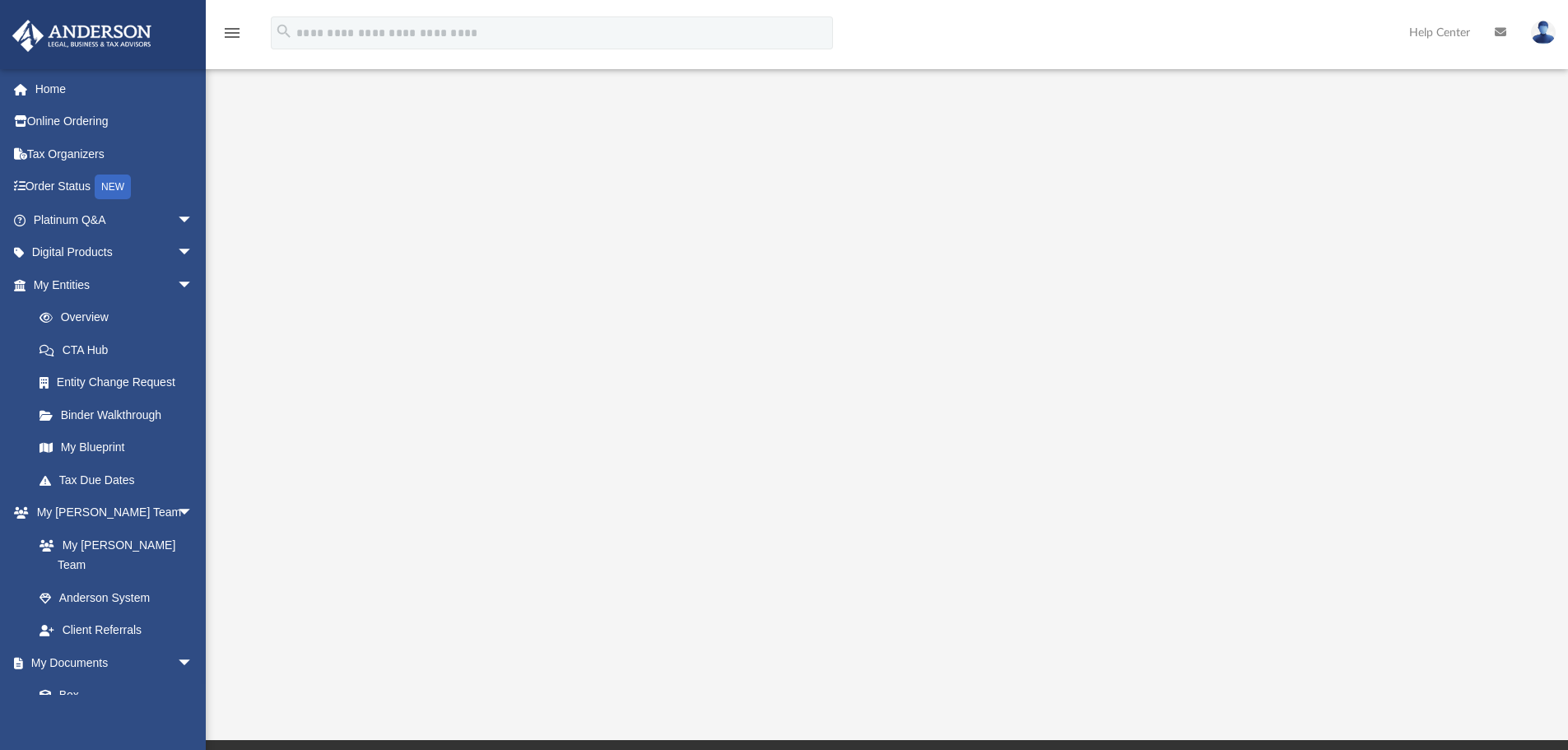
scroll to position [165, 0]
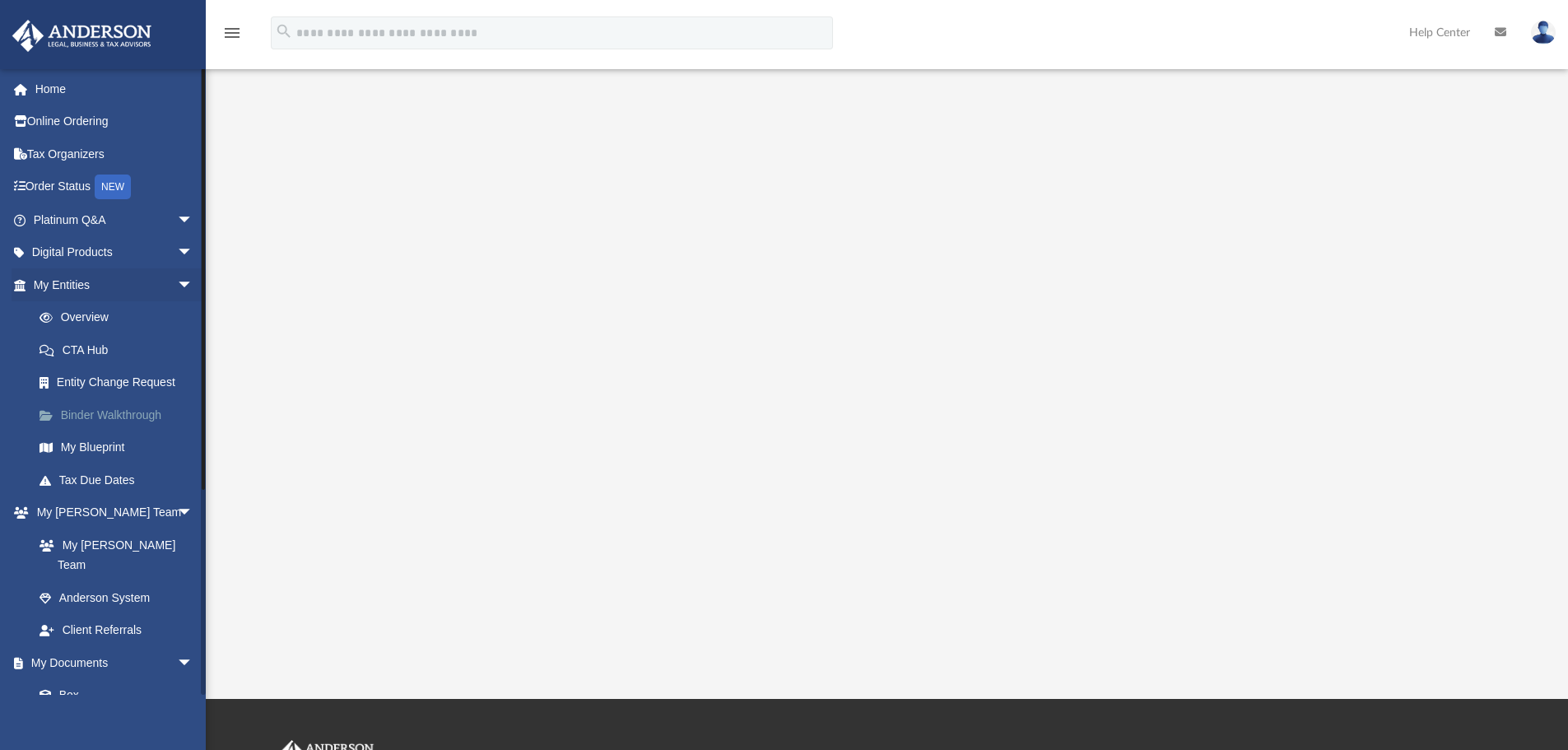
click at [101, 419] on link "Binder Walkthrough" at bounding box center [120, 415] width 195 height 33
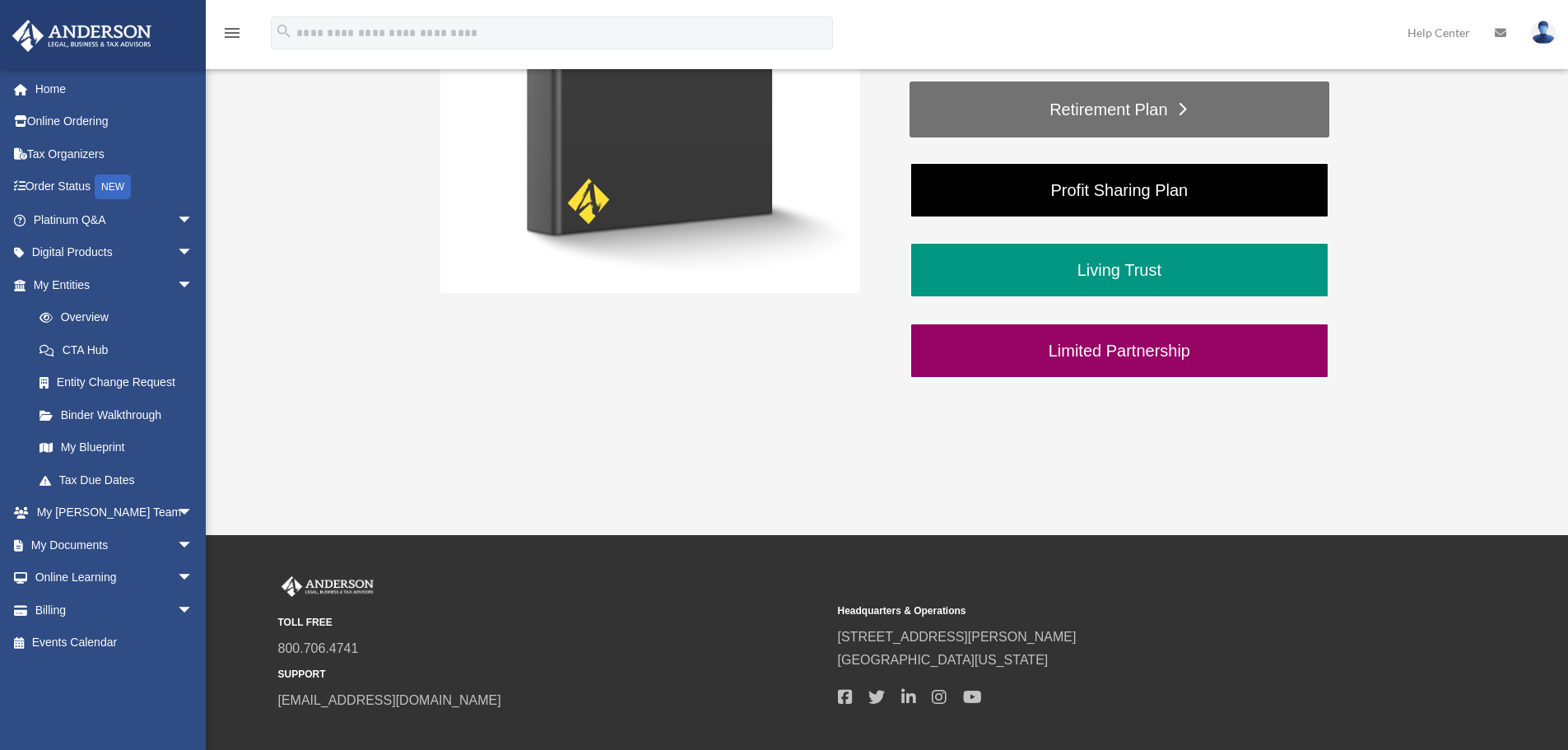
scroll to position [110, 0]
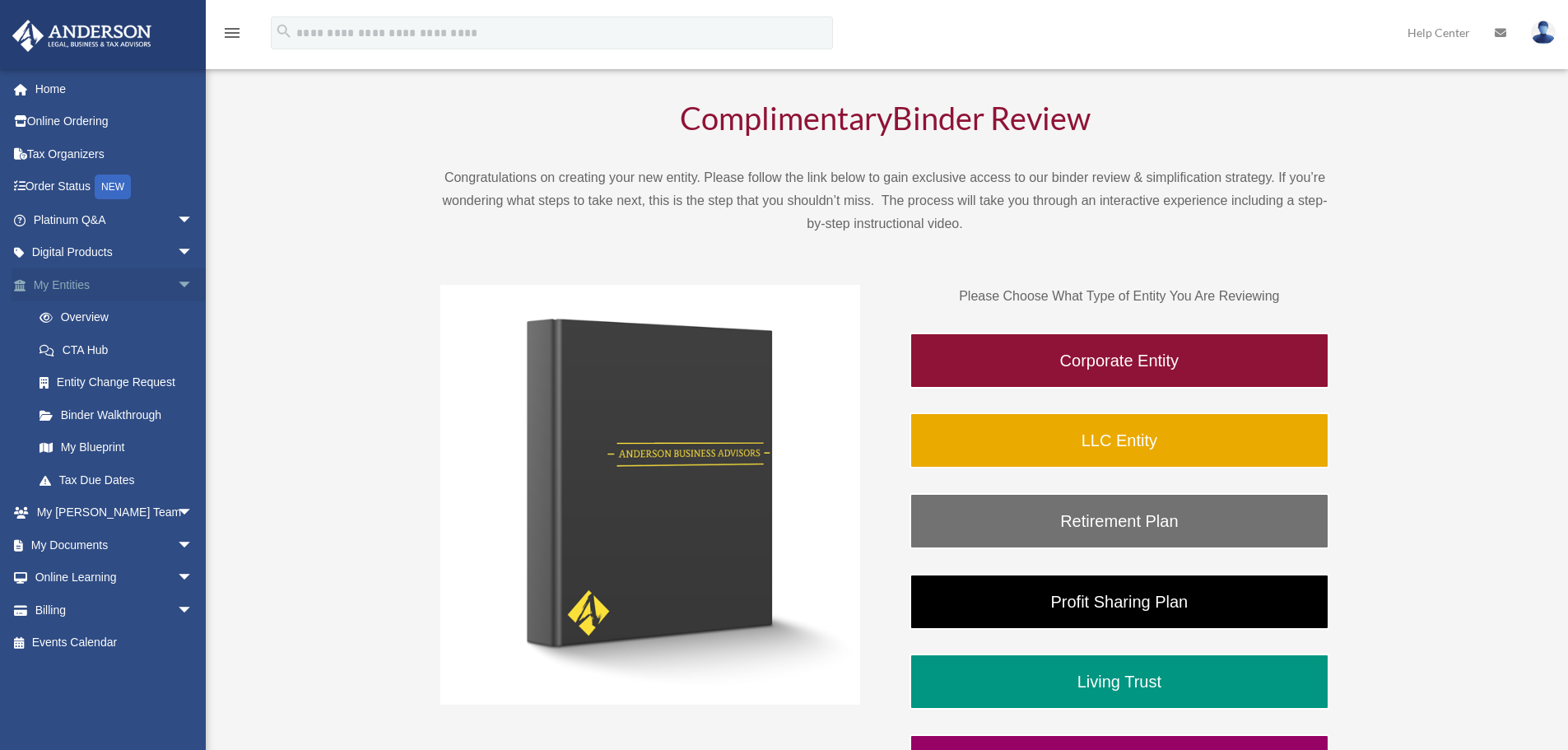
click at [96, 288] on link "My Entities arrow_drop_down" at bounding box center [114, 285] width 207 height 33
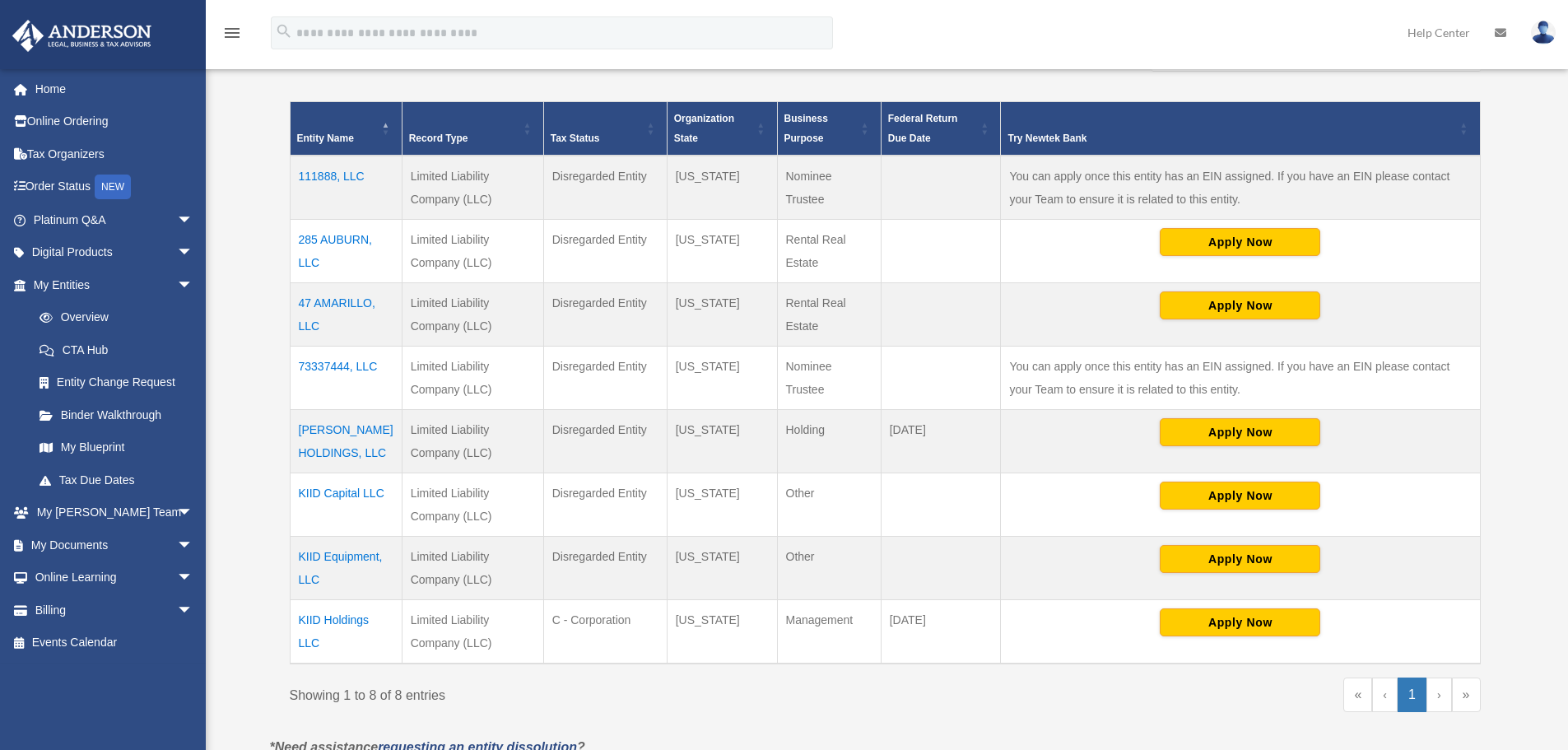
scroll to position [357, 0]
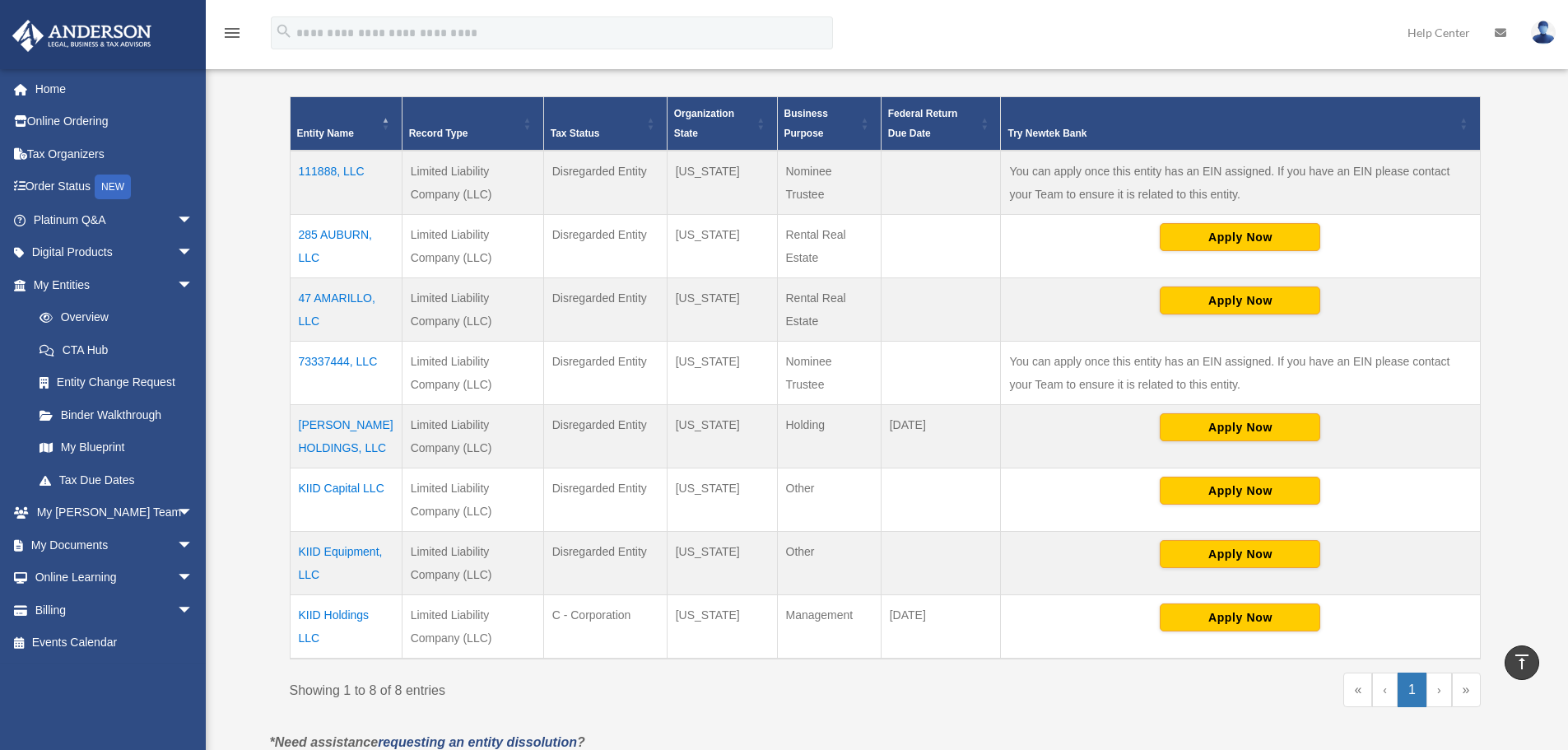
click at [353, 482] on td "KIID Capital LLC" at bounding box center [346, 500] width 112 height 63
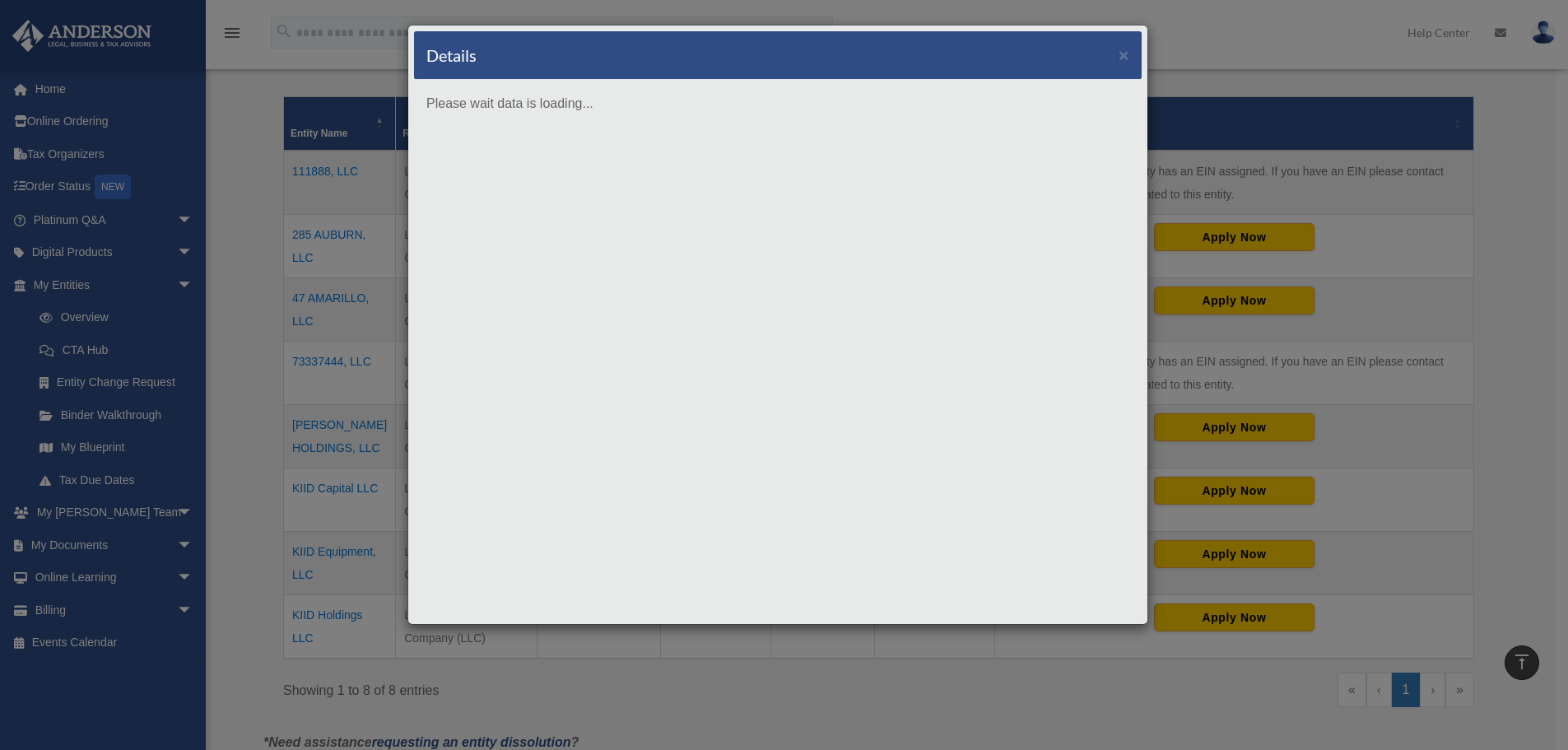
click at [201, 468] on div "Details × Please wait data is loading..." at bounding box center [784, 375] width 1568 height 750
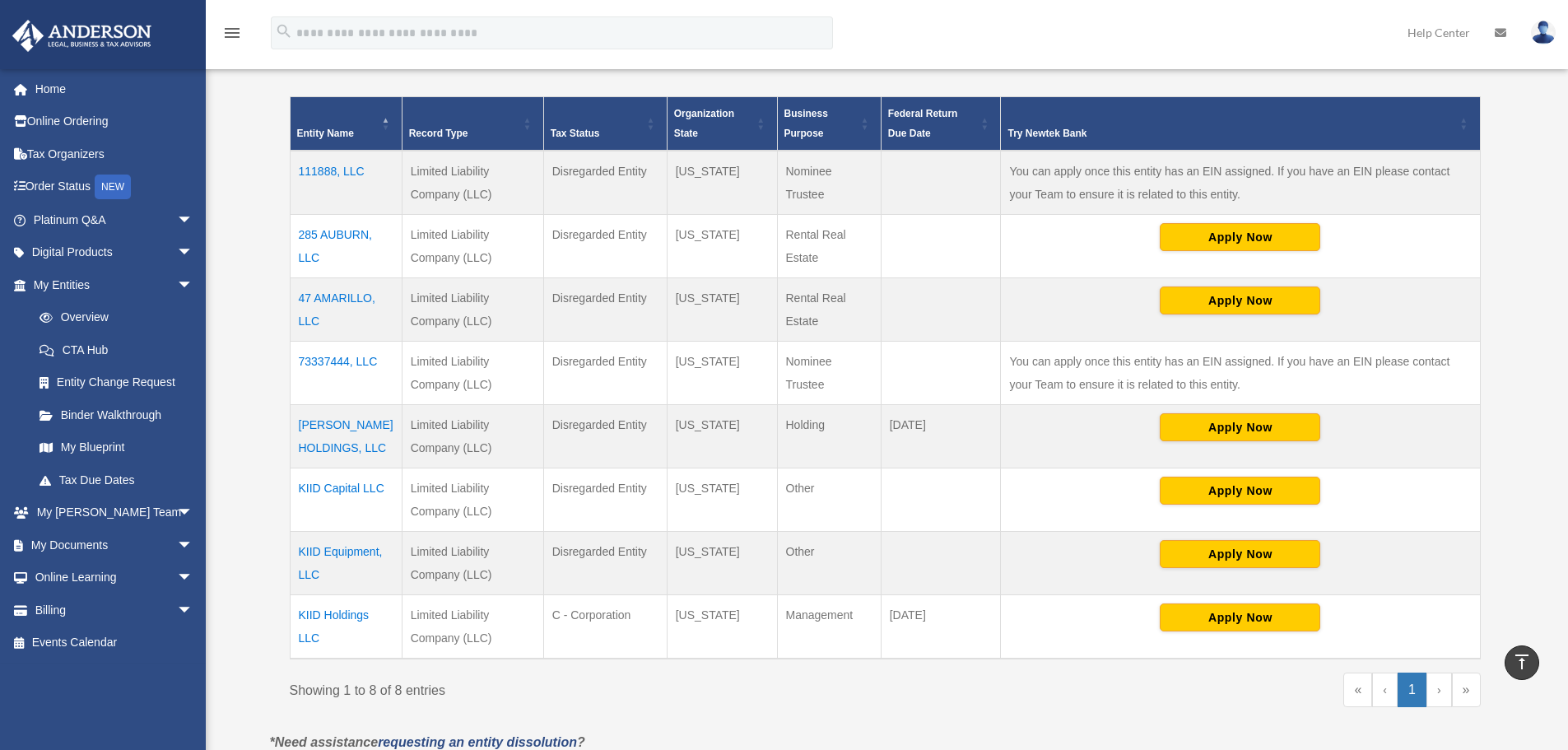
click at [347, 616] on td "KIID Holdings LLC" at bounding box center [346, 627] width 112 height 64
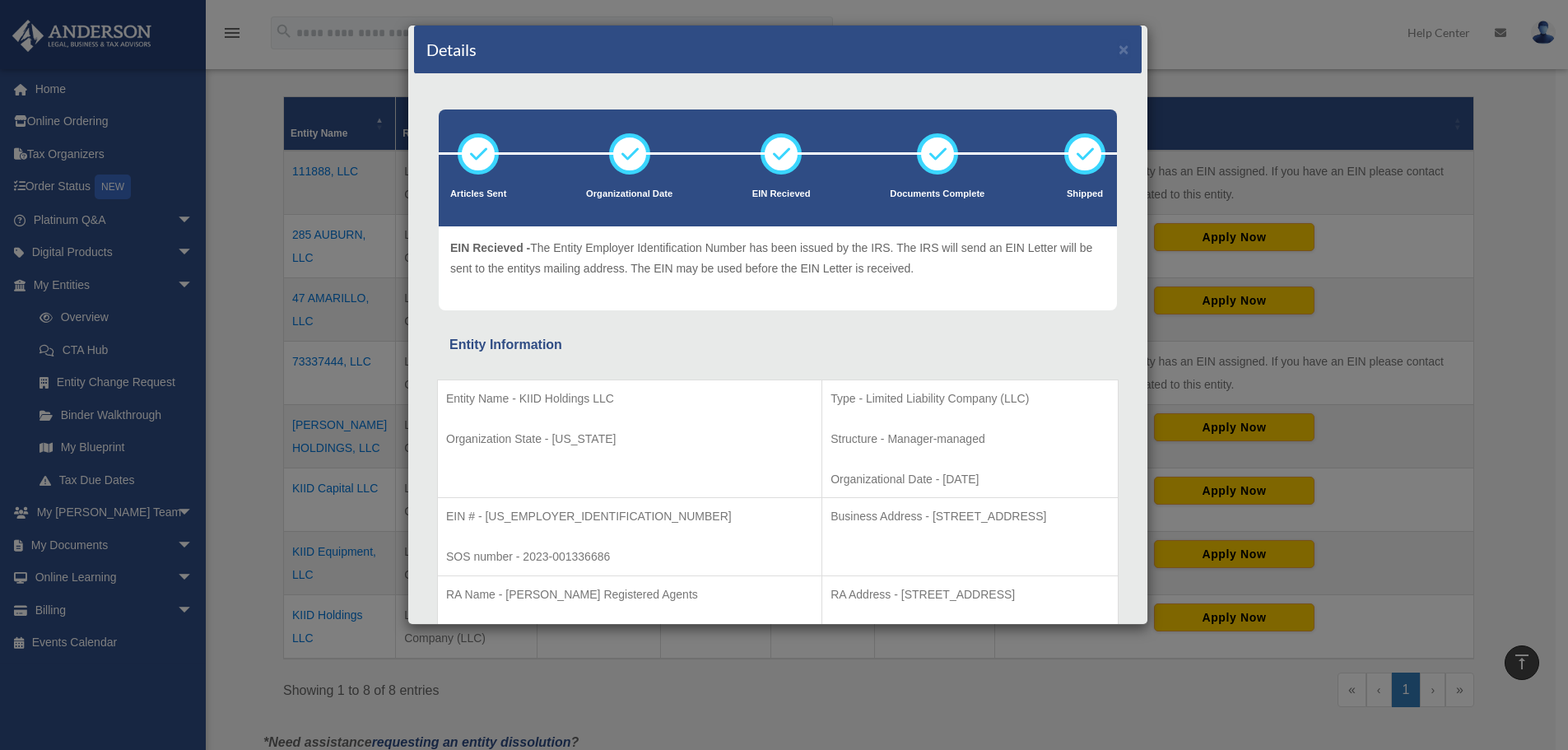
scroll to position [0, 0]
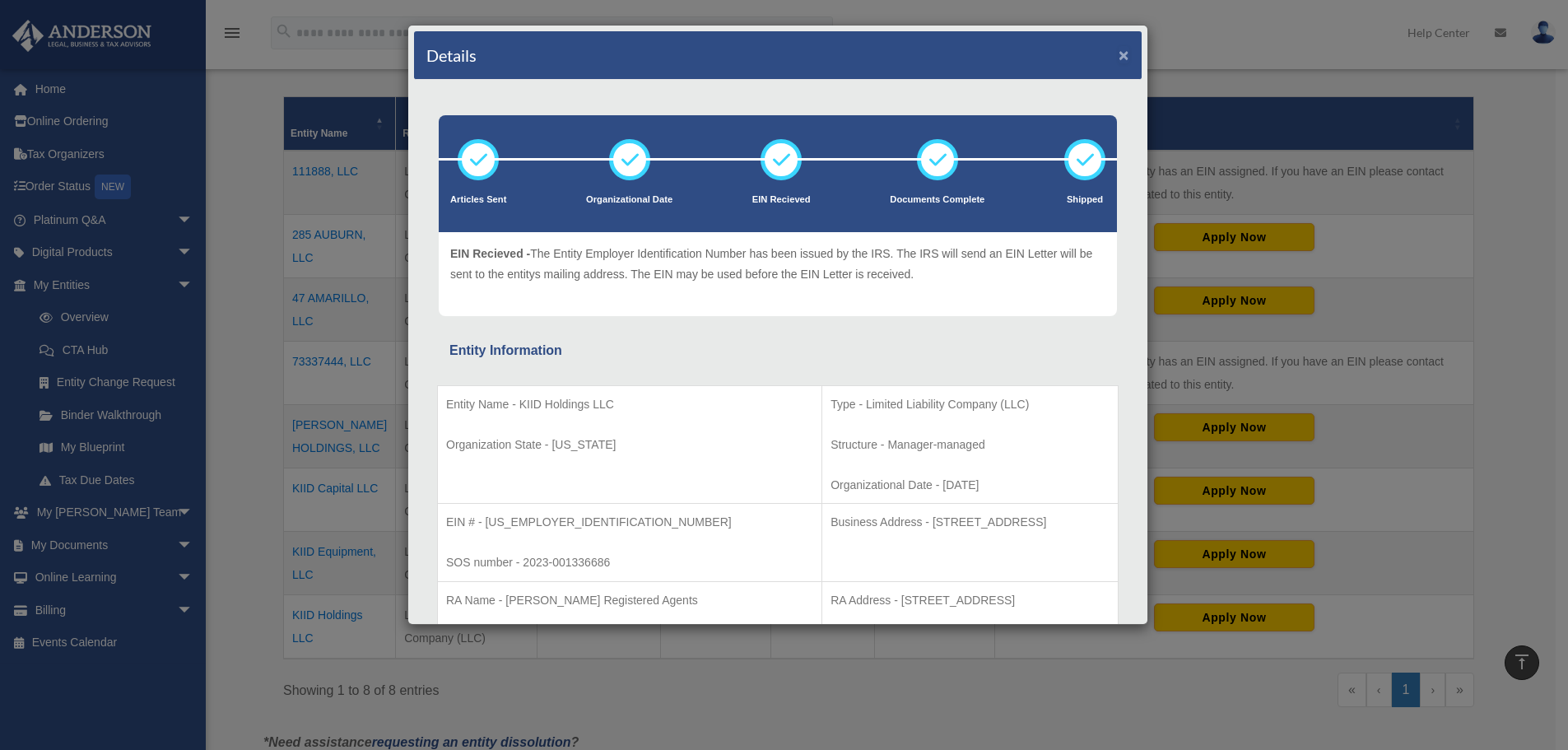
click at [1118, 50] on button "×" at bounding box center [1123, 54] width 11 height 17
